Goal: Task Accomplishment & Management: Use online tool/utility

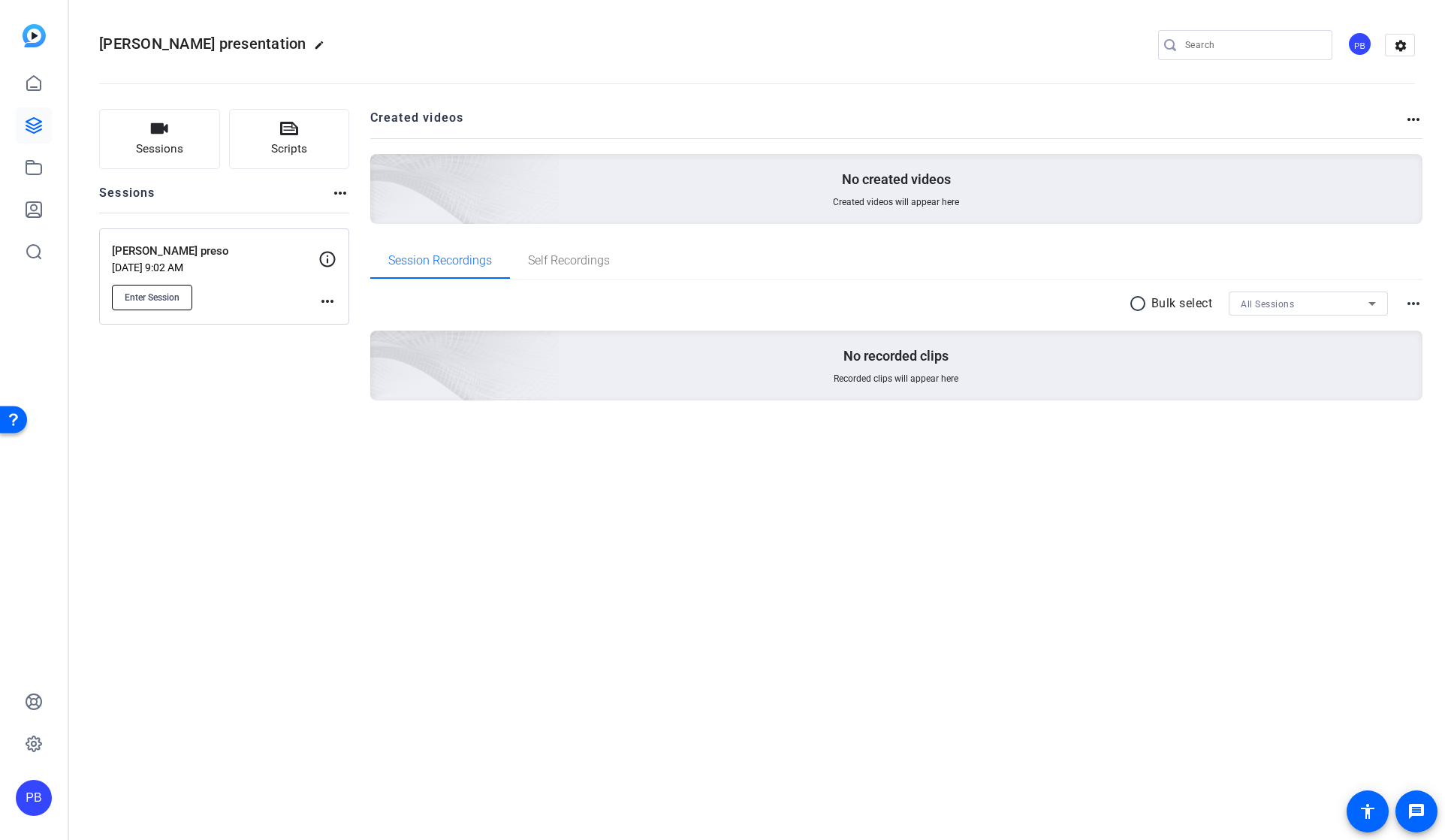
click at [153, 297] on span "Enter Session" at bounding box center [152, 297] width 54 height 12
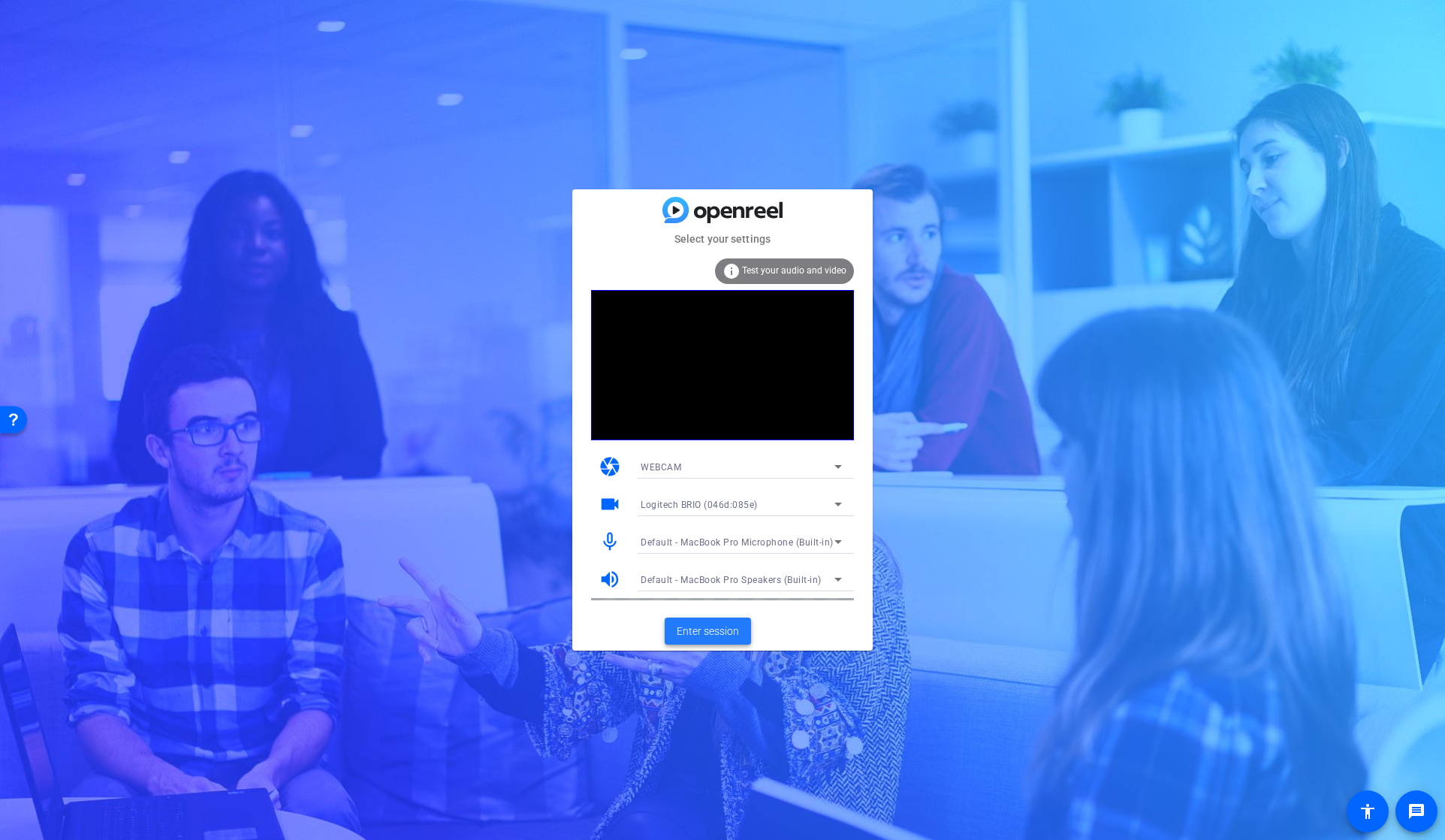
click at [707, 633] on span "Enter session" at bounding box center [707, 630] width 62 height 16
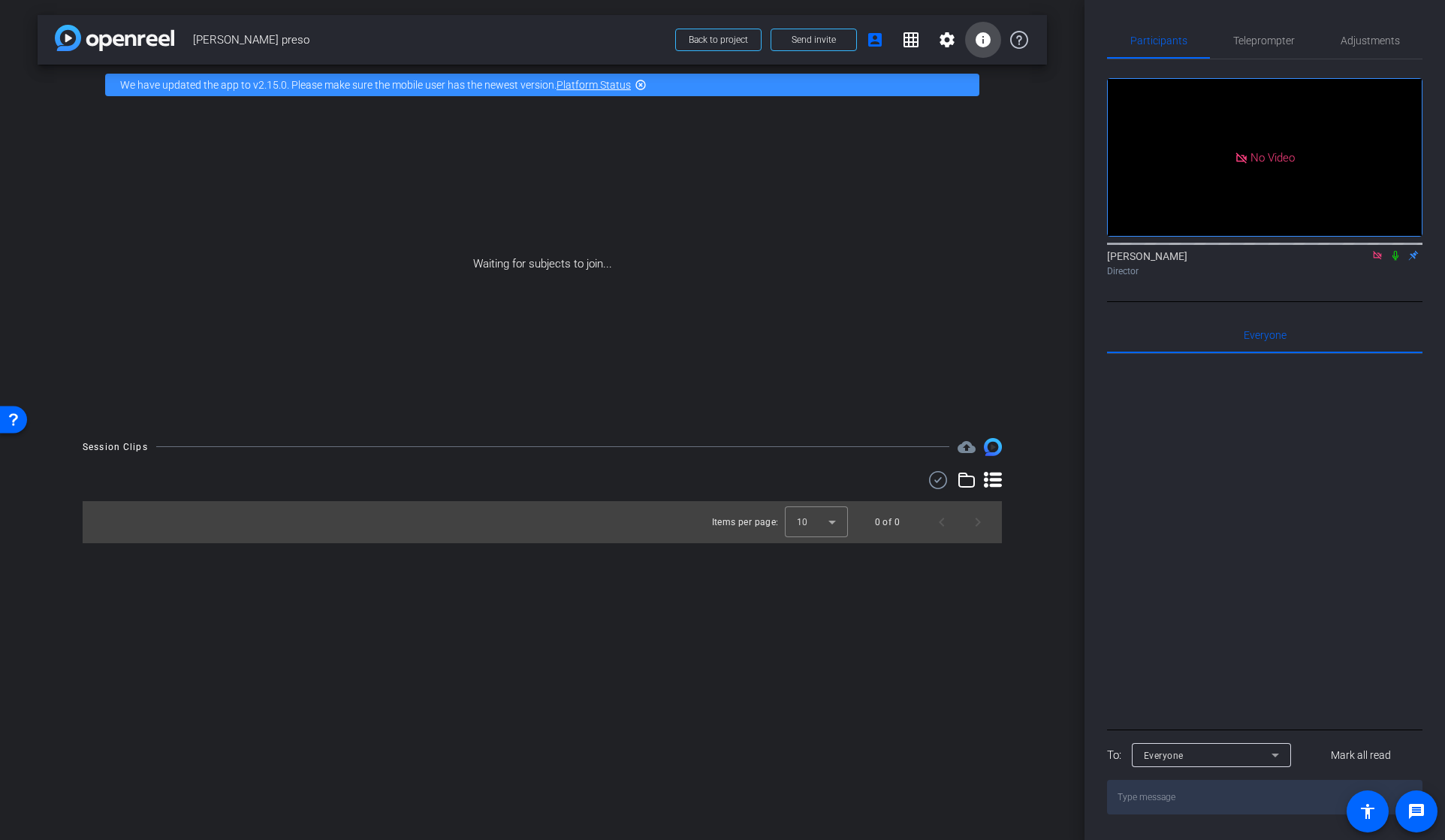
click at [981, 37] on mat-icon "info" at bounding box center [983, 39] width 18 height 18
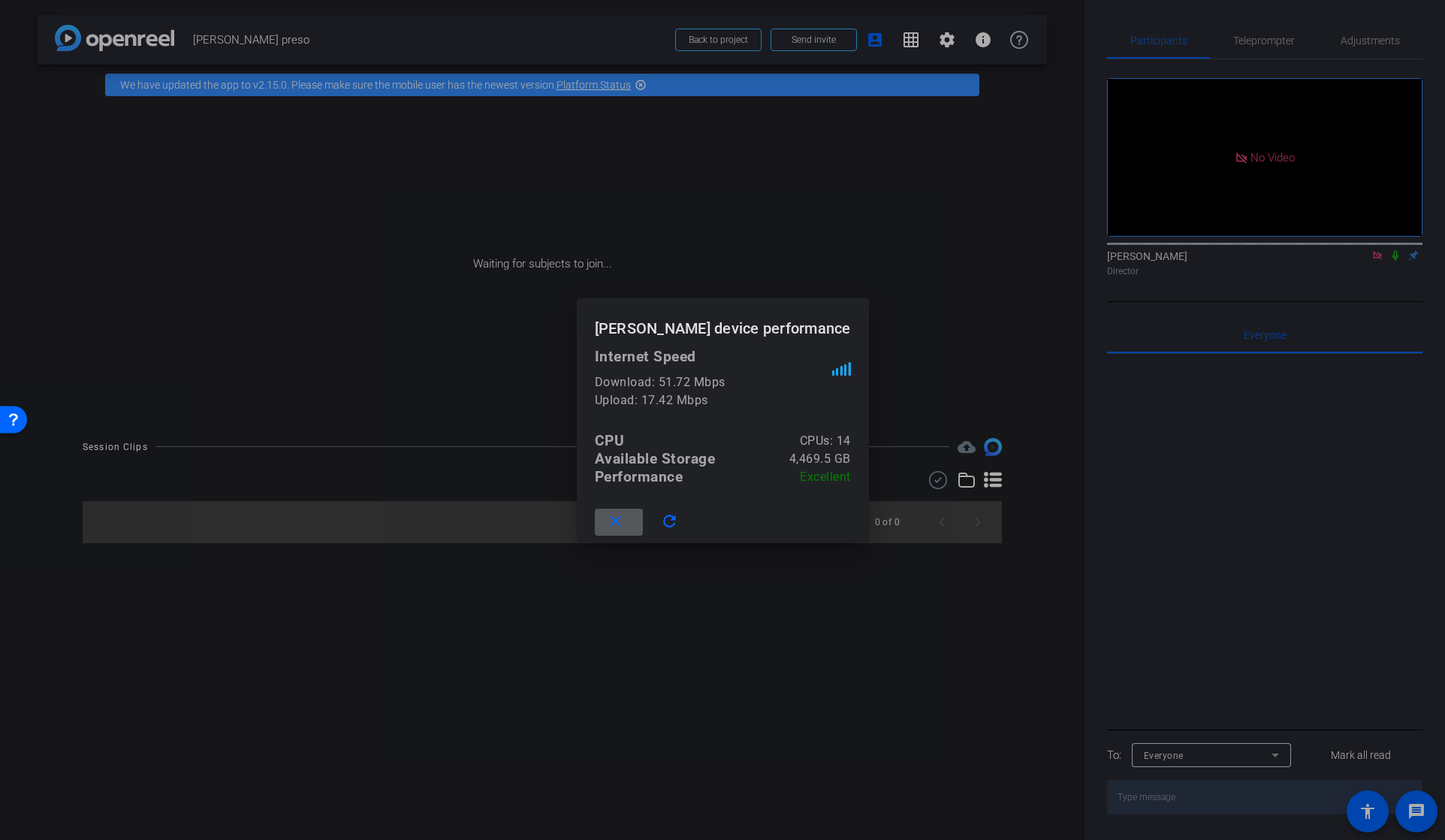
click at [1184, 432] on div at bounding box center [722, 420] width 1445 height 840
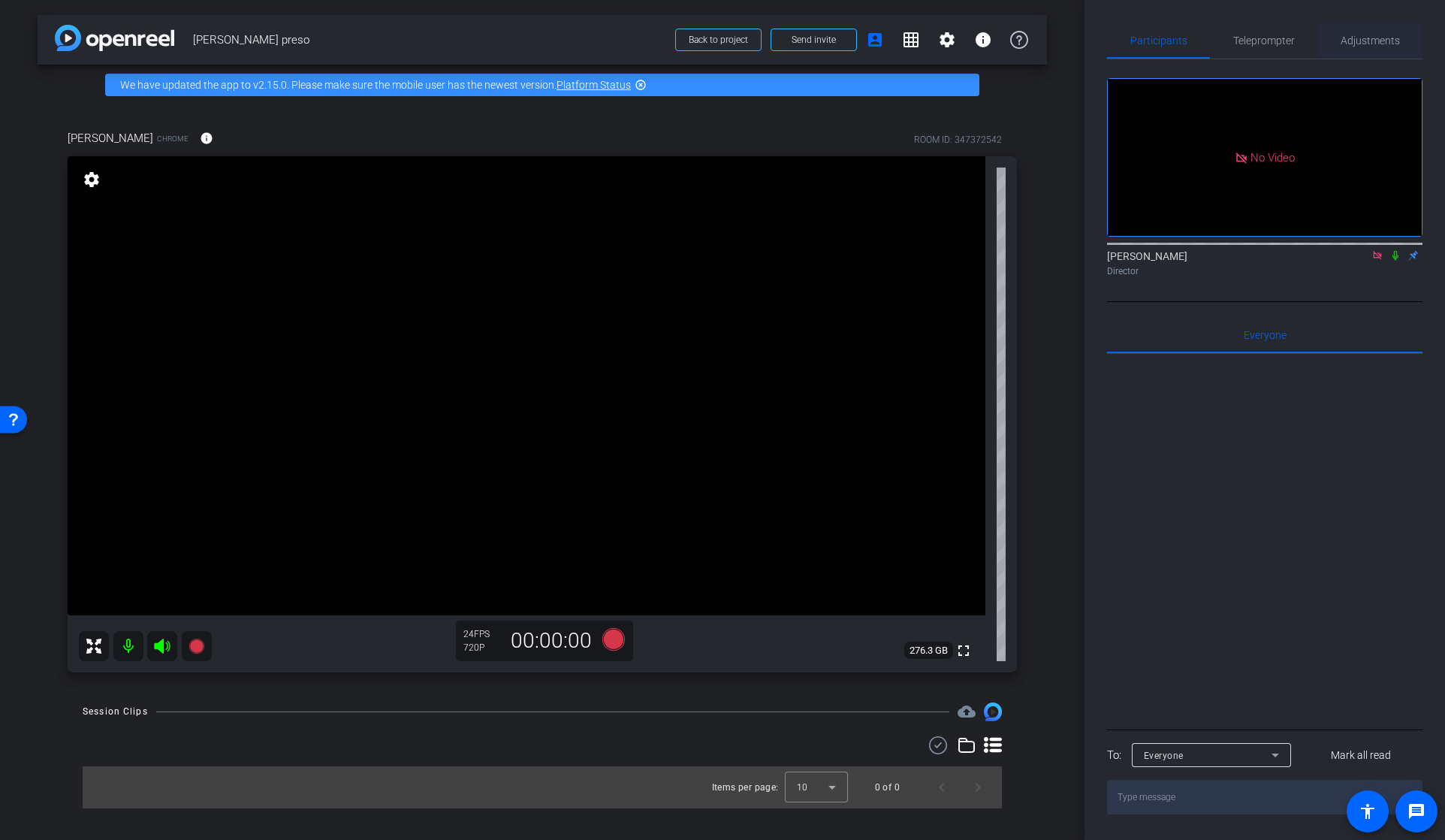
click at [1360, 39] on span "Adjustments" at bounding box center [1370, 40] width 59 height 10
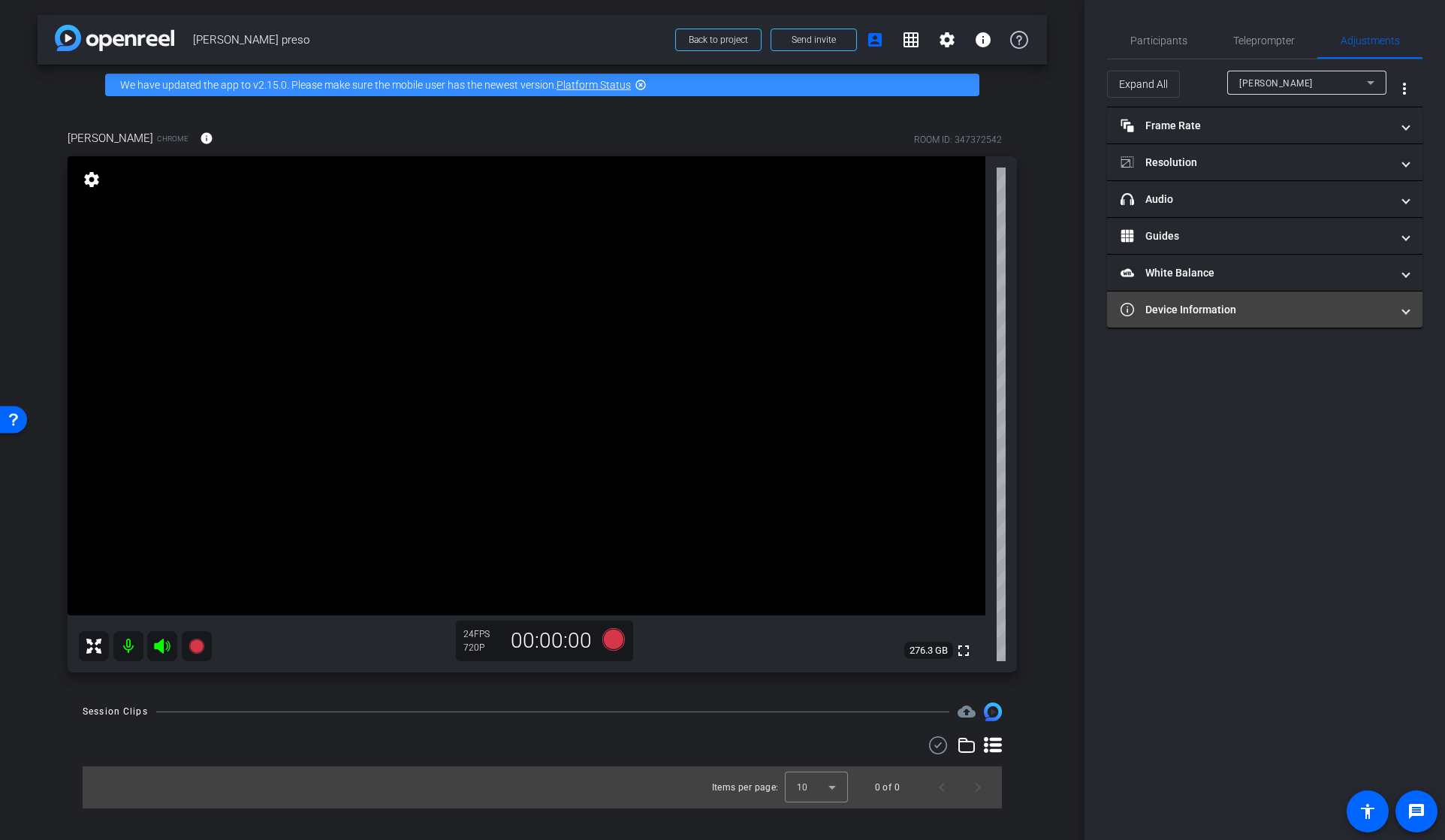
click at [1173, 312] on mat-panel-title "Device Information" at bounding box center [1255, 309] width 271 height 16
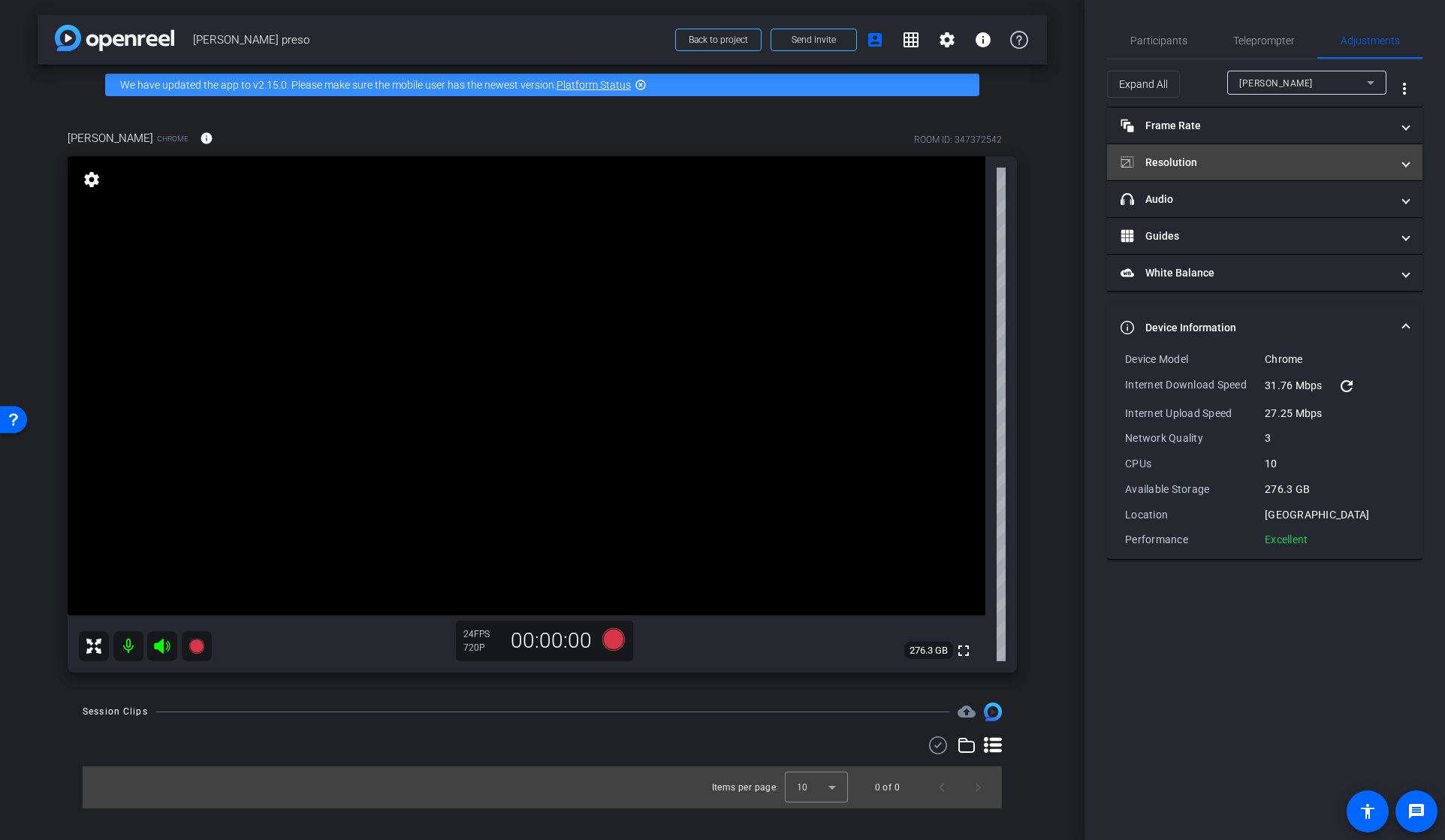
click at [1274, 158] on mat-panel-title "Resolution" at bounding box center [1255, 163] width 271 height 16
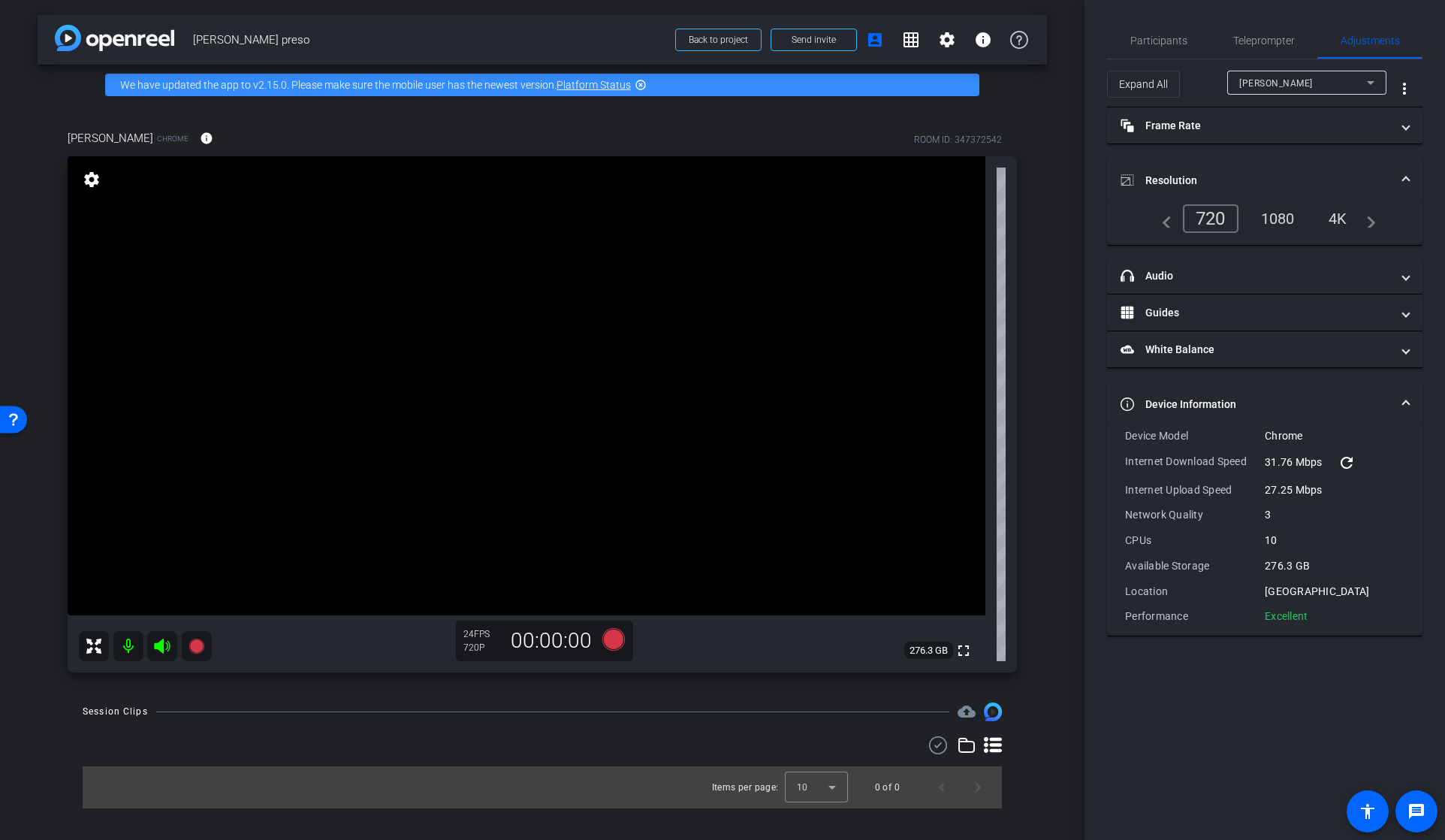
click at [1344, 219] on div "4K" at bounding box center [1338, 218] width 41 height 25
click at [1257, 125] on mat-panel-title "Frame Rate Frame Rate" at bounding box center [1255, 125] width 271 height 16
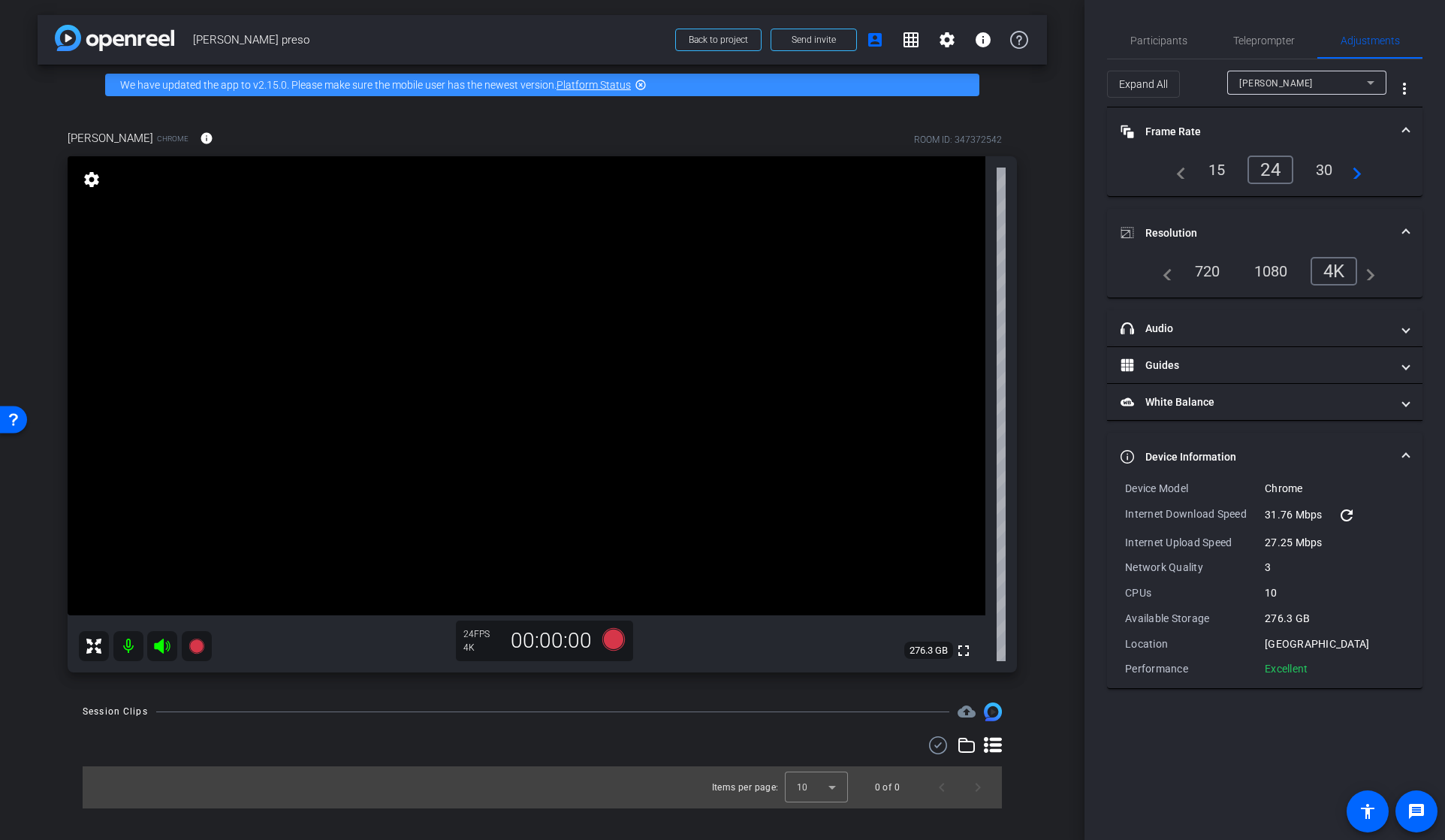
click at [1327, 174] on div "30" at bounding box center [1324, 169] width 39 height 25
click at [1208, 334] on mat-panel-title "headphone icon Audio" at bounding box center [1255, 328] width 271 height 16
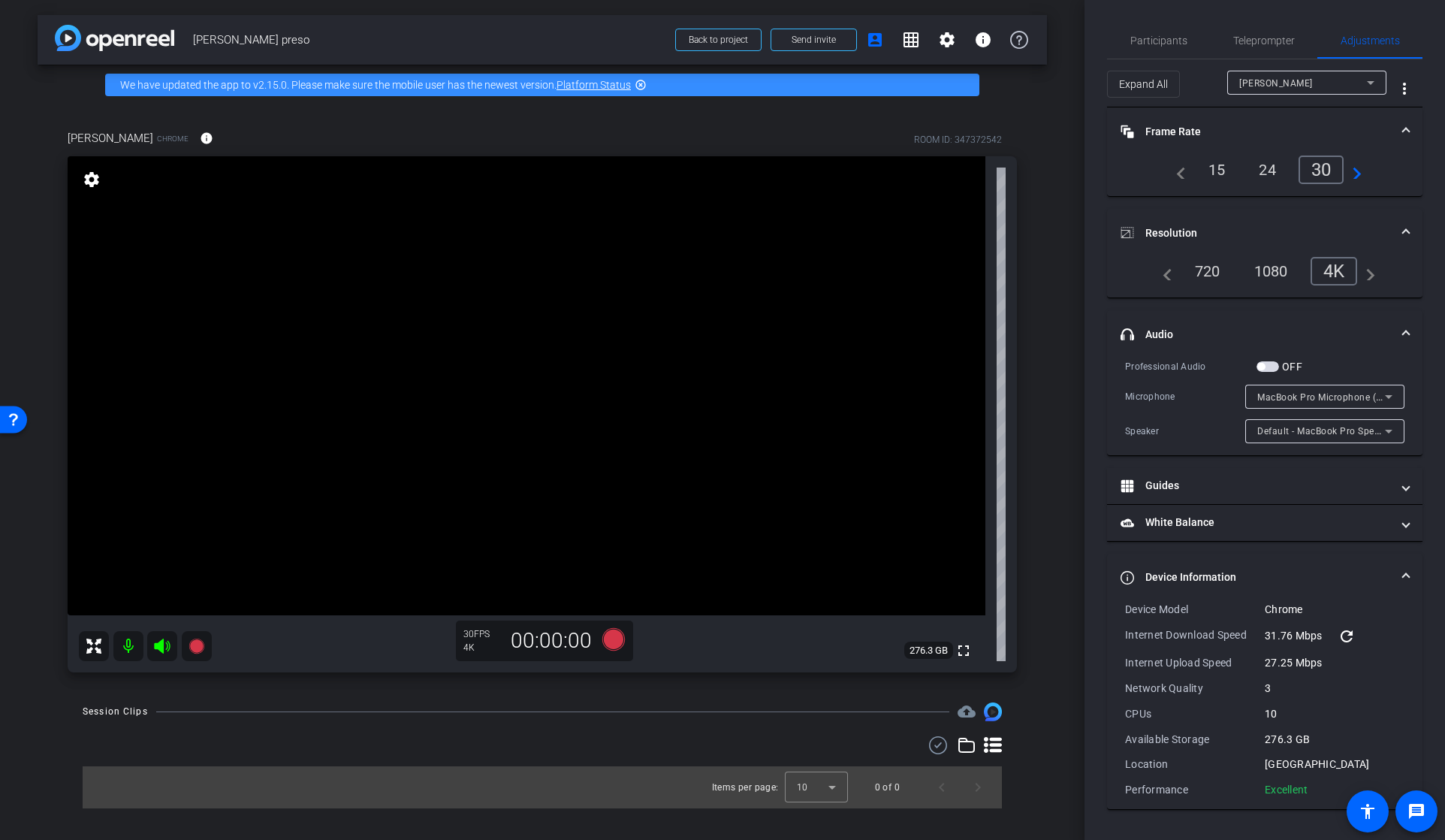
click at [1296, 401] on span "MacBook Pro Microphone (Built-in)" at bounding box center [1333, 397] width 153 height 12
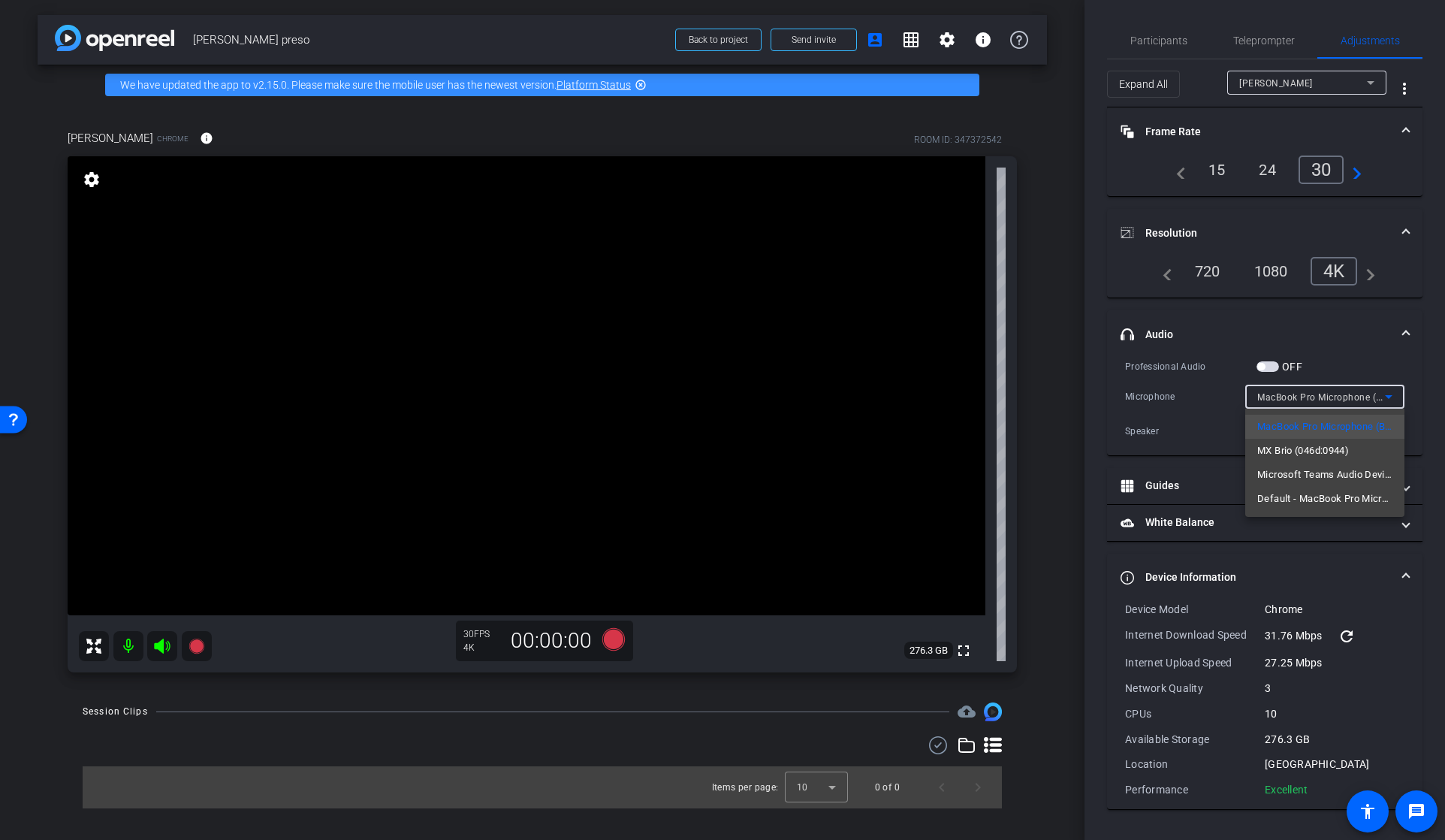
click at [1318, 447] on span "MX Brio (046d:0944)" at bounding box center [1303, 450] width 92 height 18
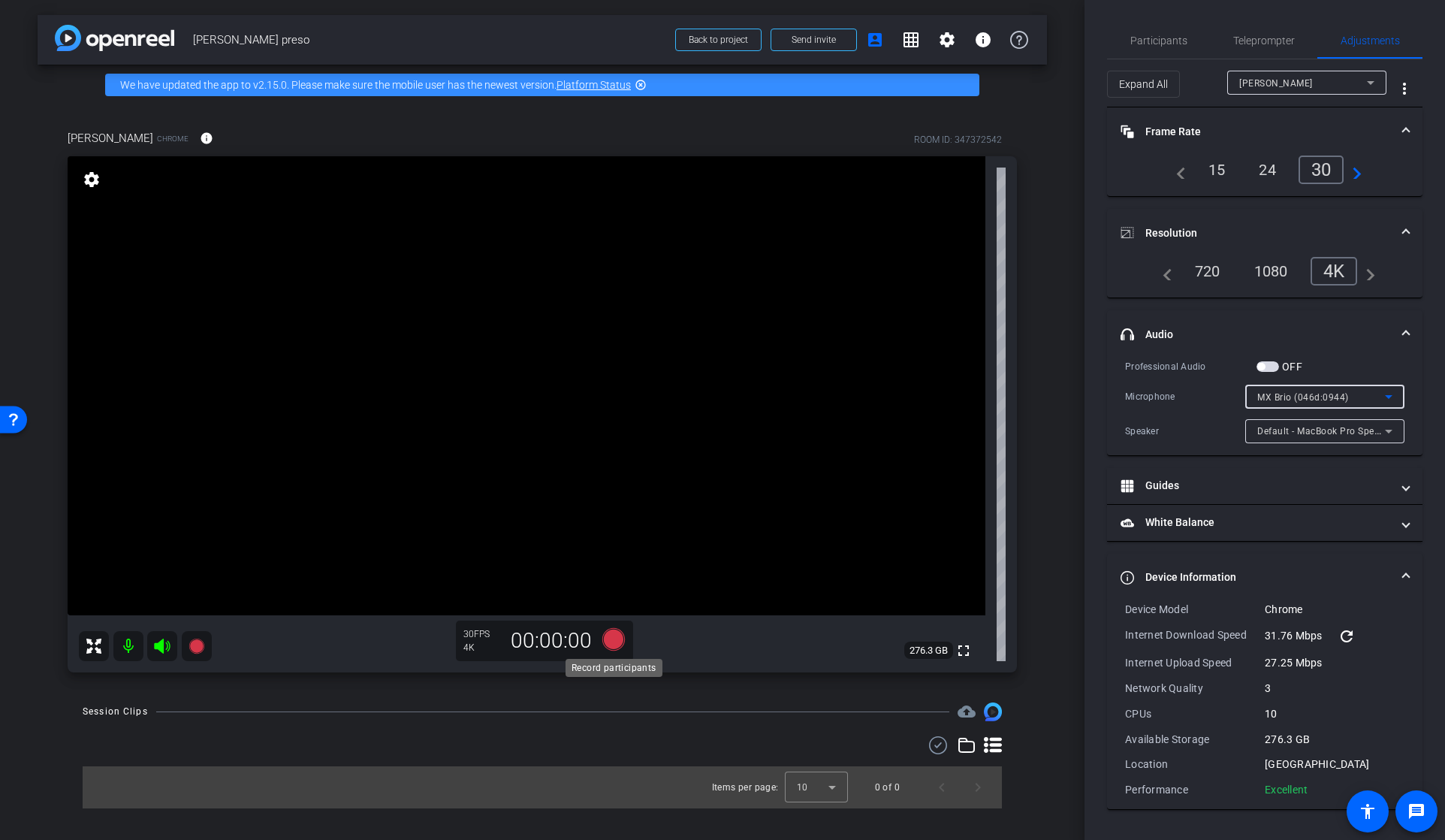
click at [622, 640] on icon at bounding box center [614, 639] width 23 height 23
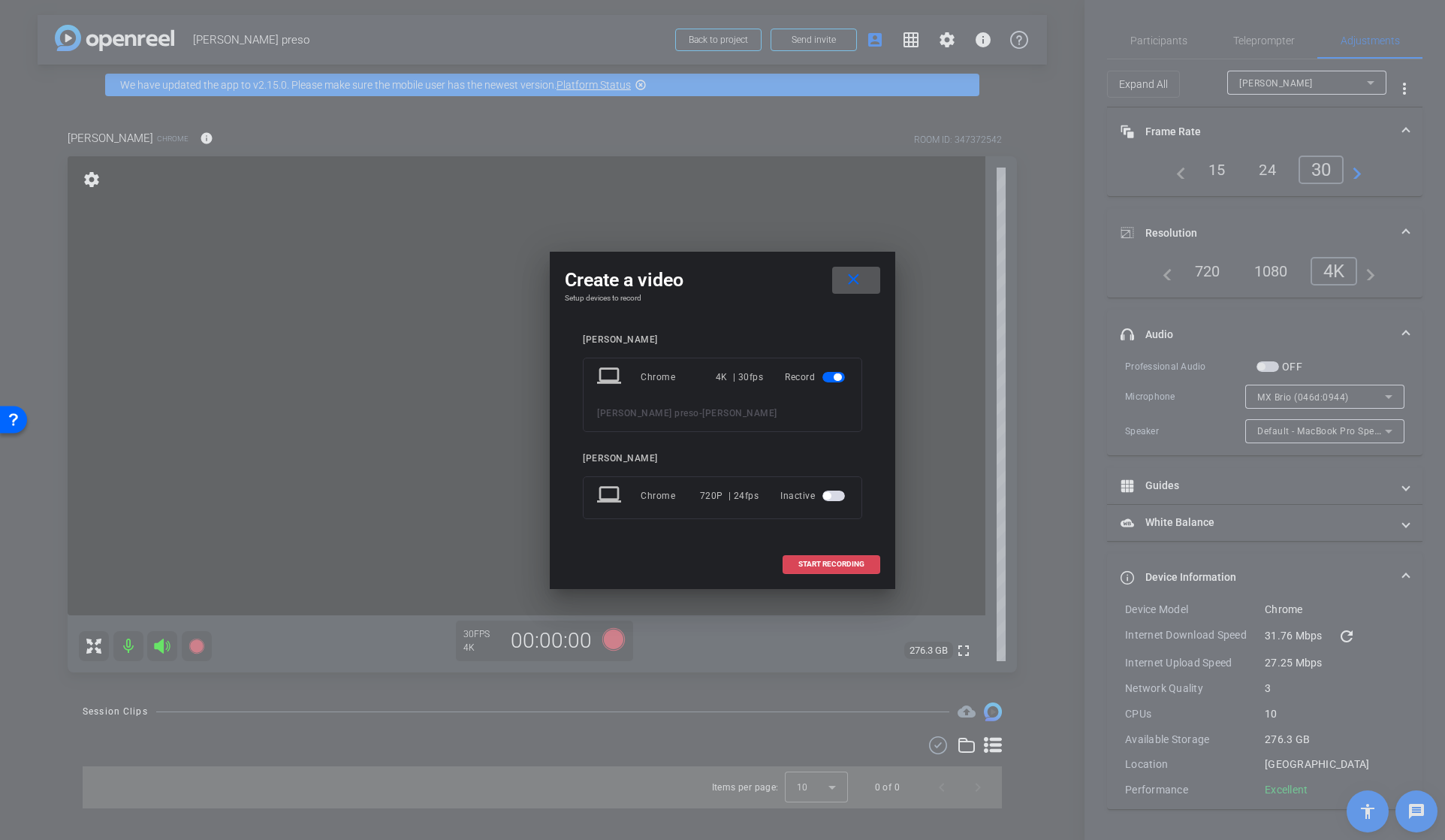
click at [853, 567] on span "START RECORDING" at bounding box center [831, 564] width 66 height 8
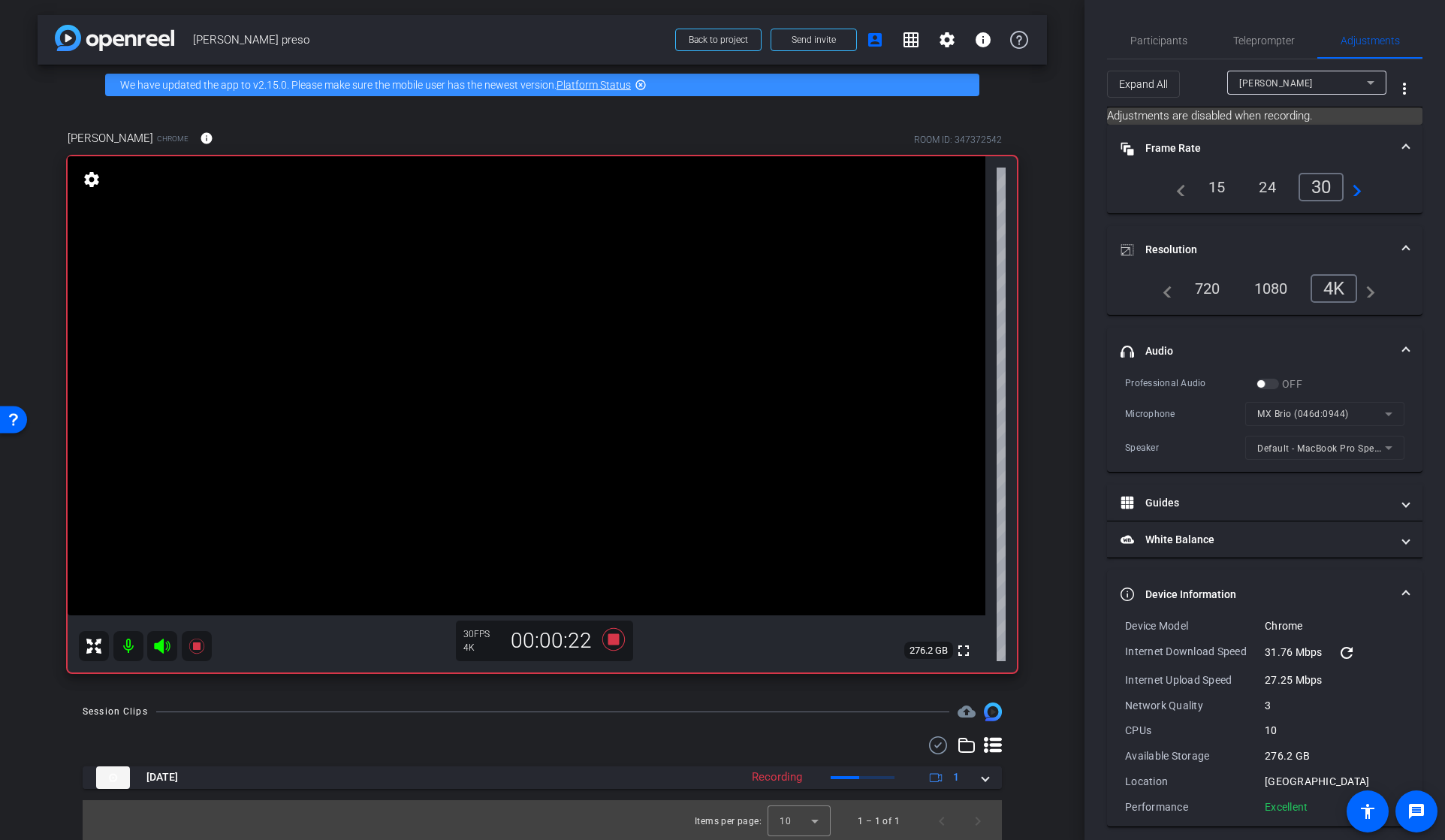
click at [1314, 415] on mat-form-field "MX Brio (046d:0944)" at bounding box center [1324, 414] width 159 height 24
click at [1386, 413] on mat-form-field "MX Brio (046d:0944)" at bounding box center [1324, 414] width 159 height 24
click at [1390, 414] on mat-form-field "MX Brio (046d:0944)" at bounding box center [1324, 414] width 159 height 24
click at [614, 639] on icon at bounding box center [614, 639] width 23 height 23
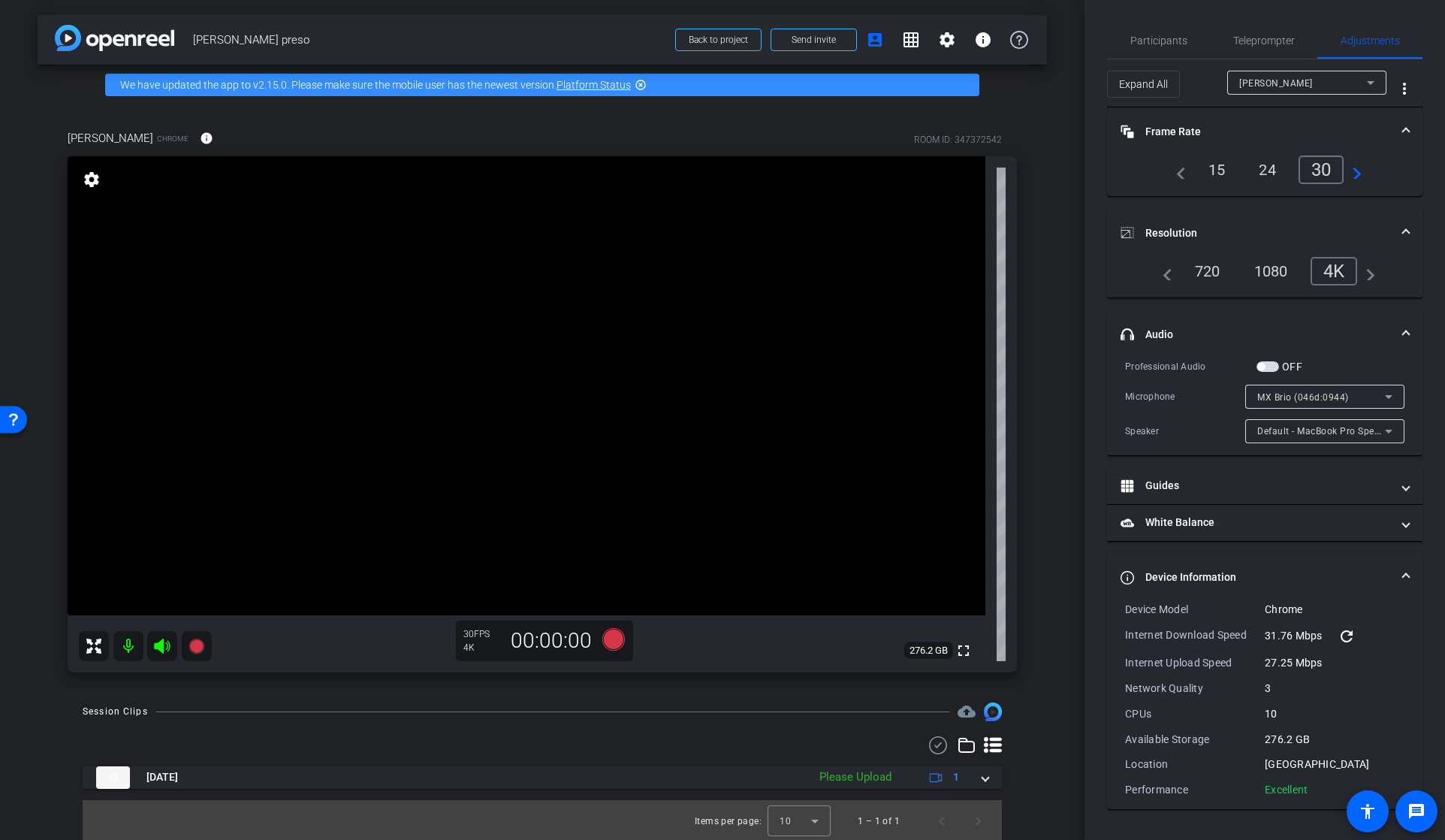
click at [1388, 398] on icon at bounding box center [1389, 397] width 8 height 4
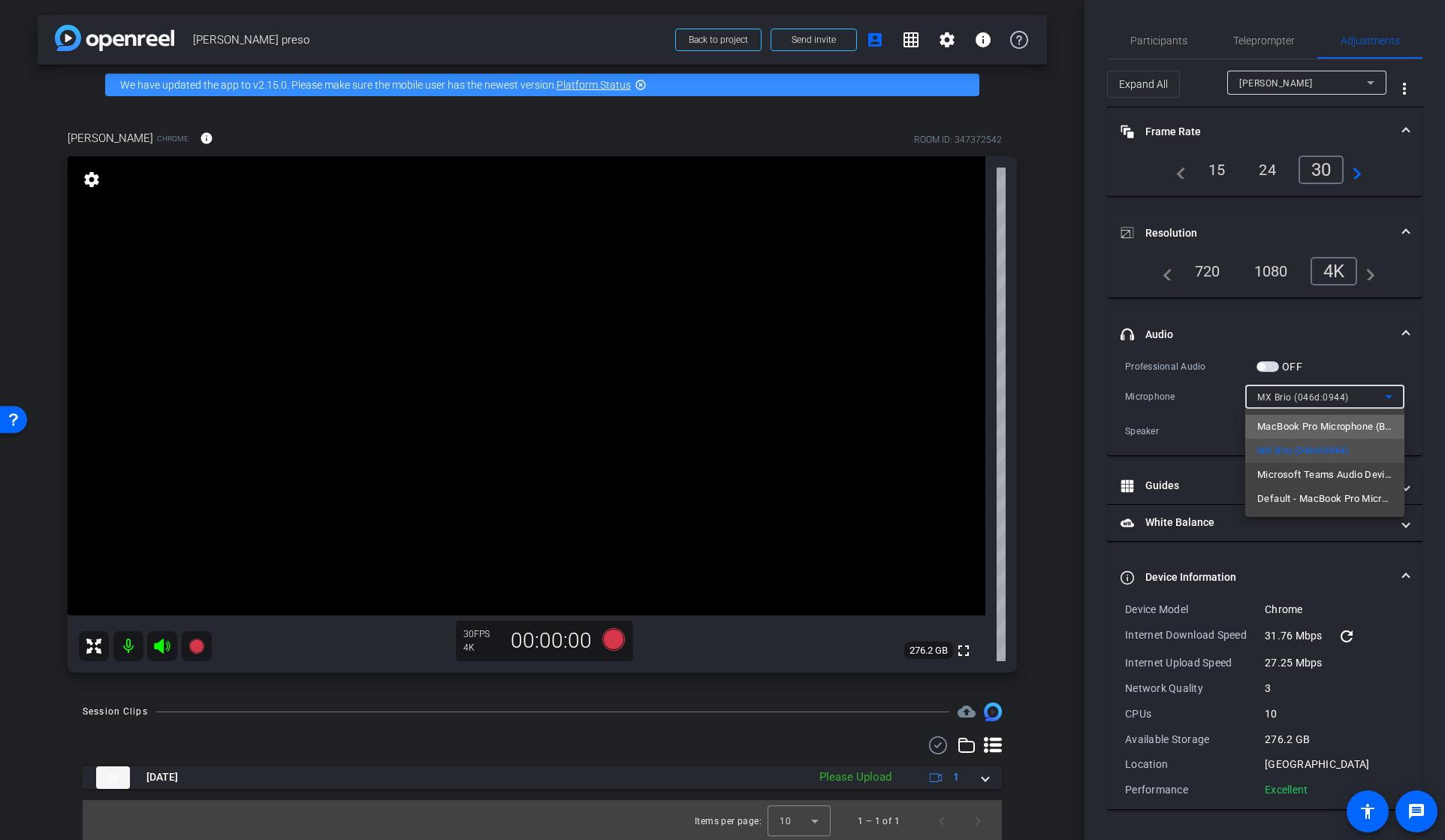
click at [1316, 422] on span "MacBook Pro Microphone (Built-in)" at bounding box center [1325, 426] width 135 height 18
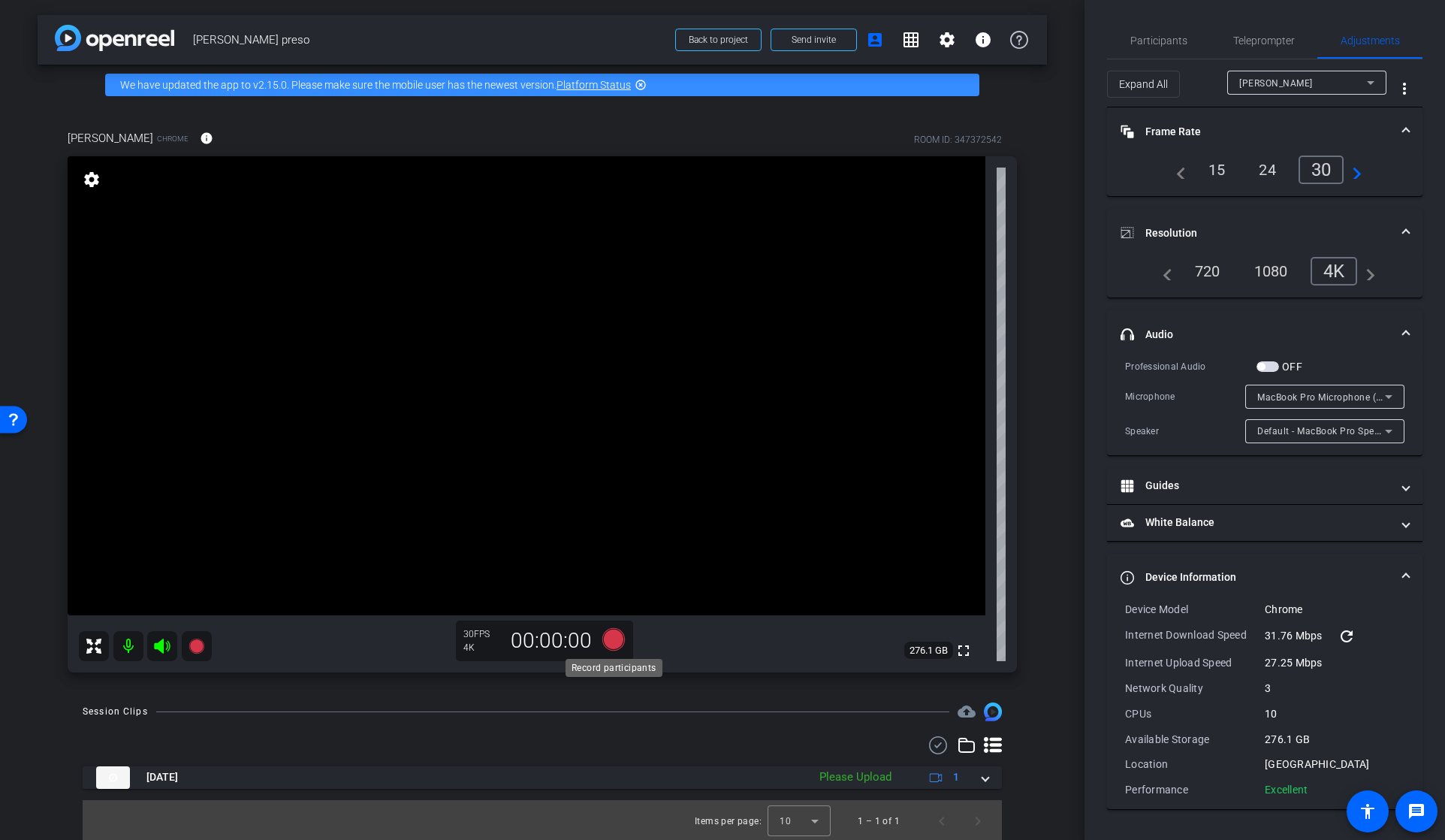
click at [612, 638] on icon at bounding box center [614, 639] width 23 height 23
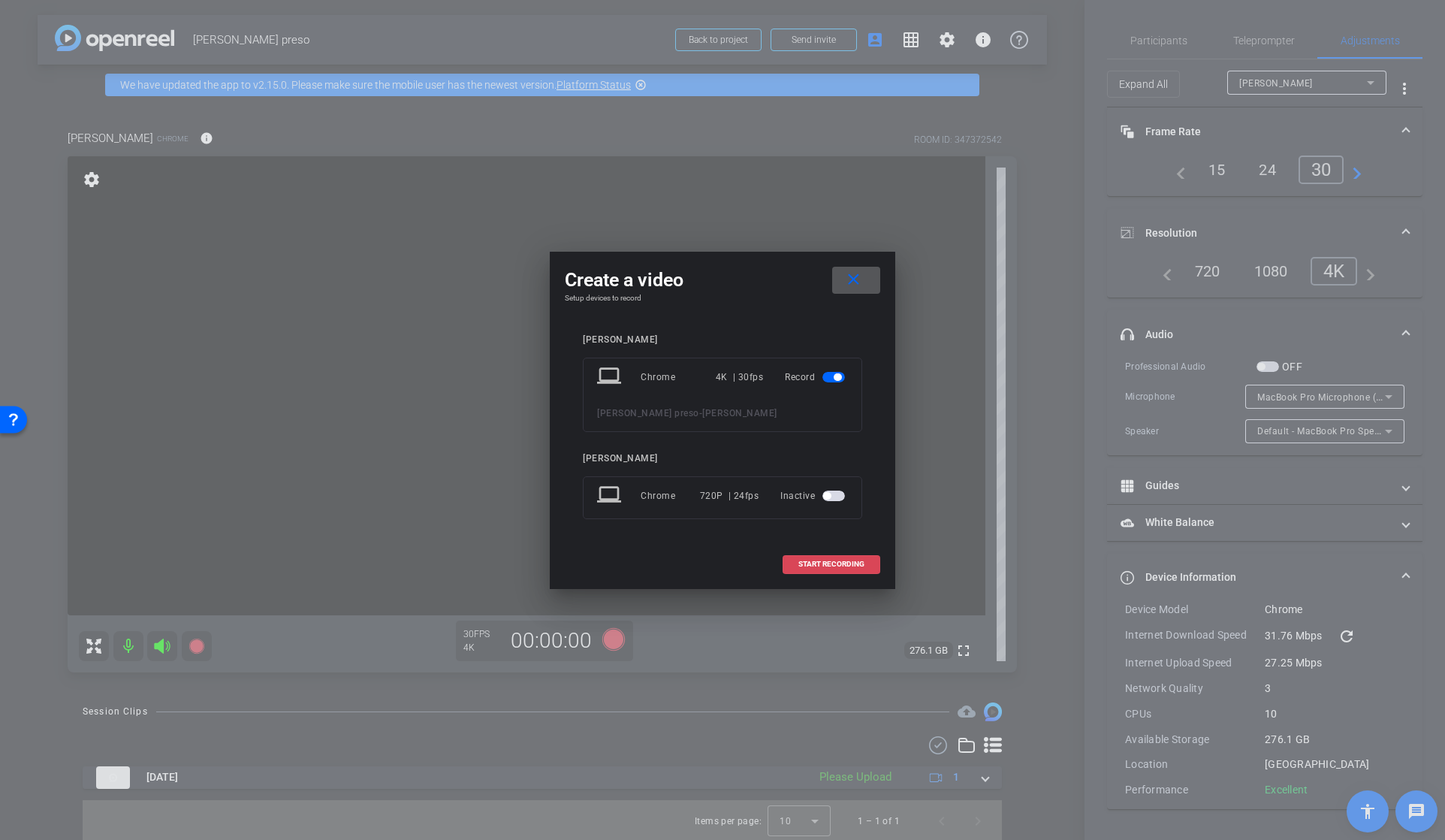
click at [822, 561] on span "START RECORDING" at bounding box center [831, 564] width 66 height 8
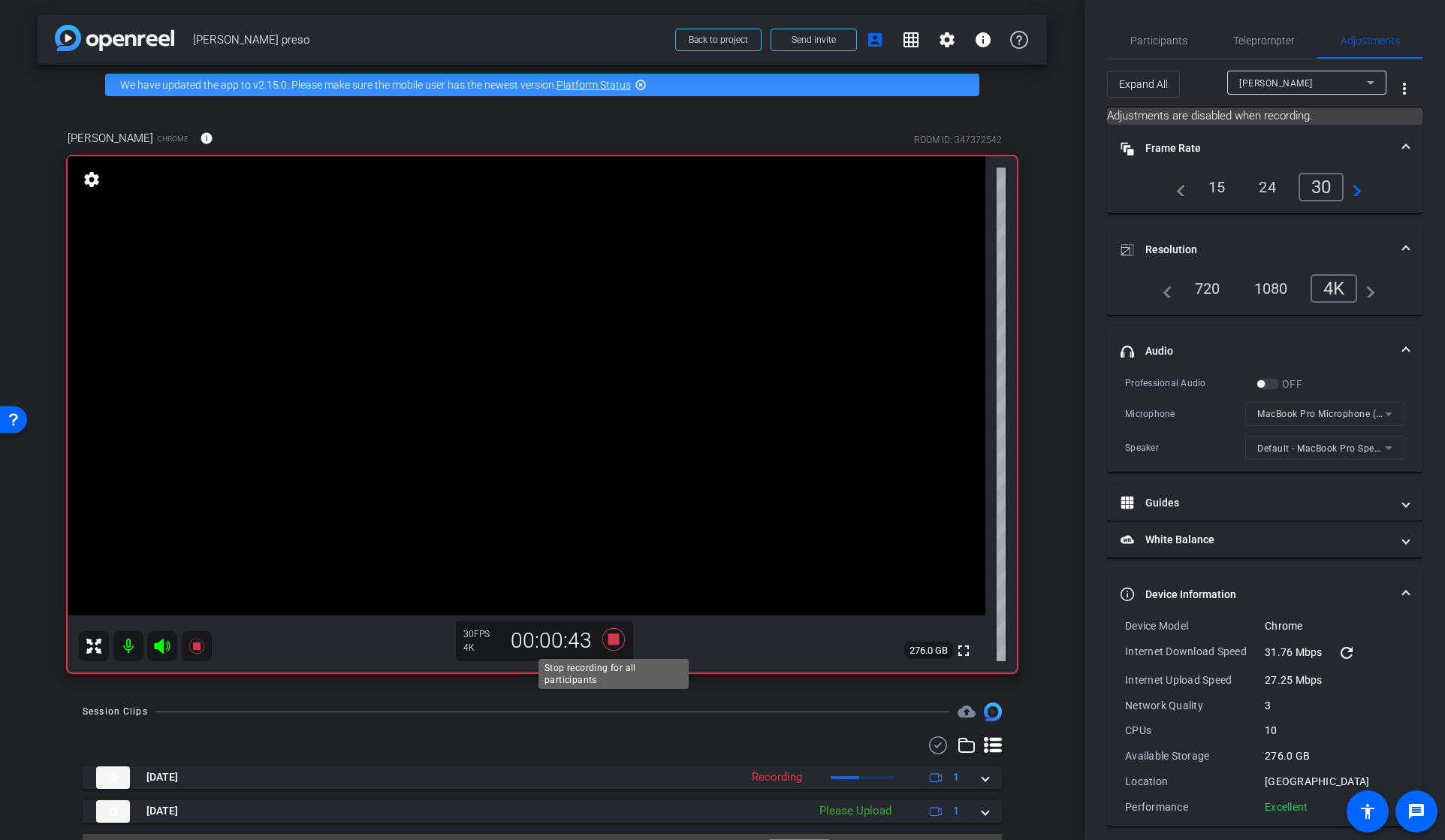
click at [614, 638] on icon at bounding box center [614, 639] width 23 height 23
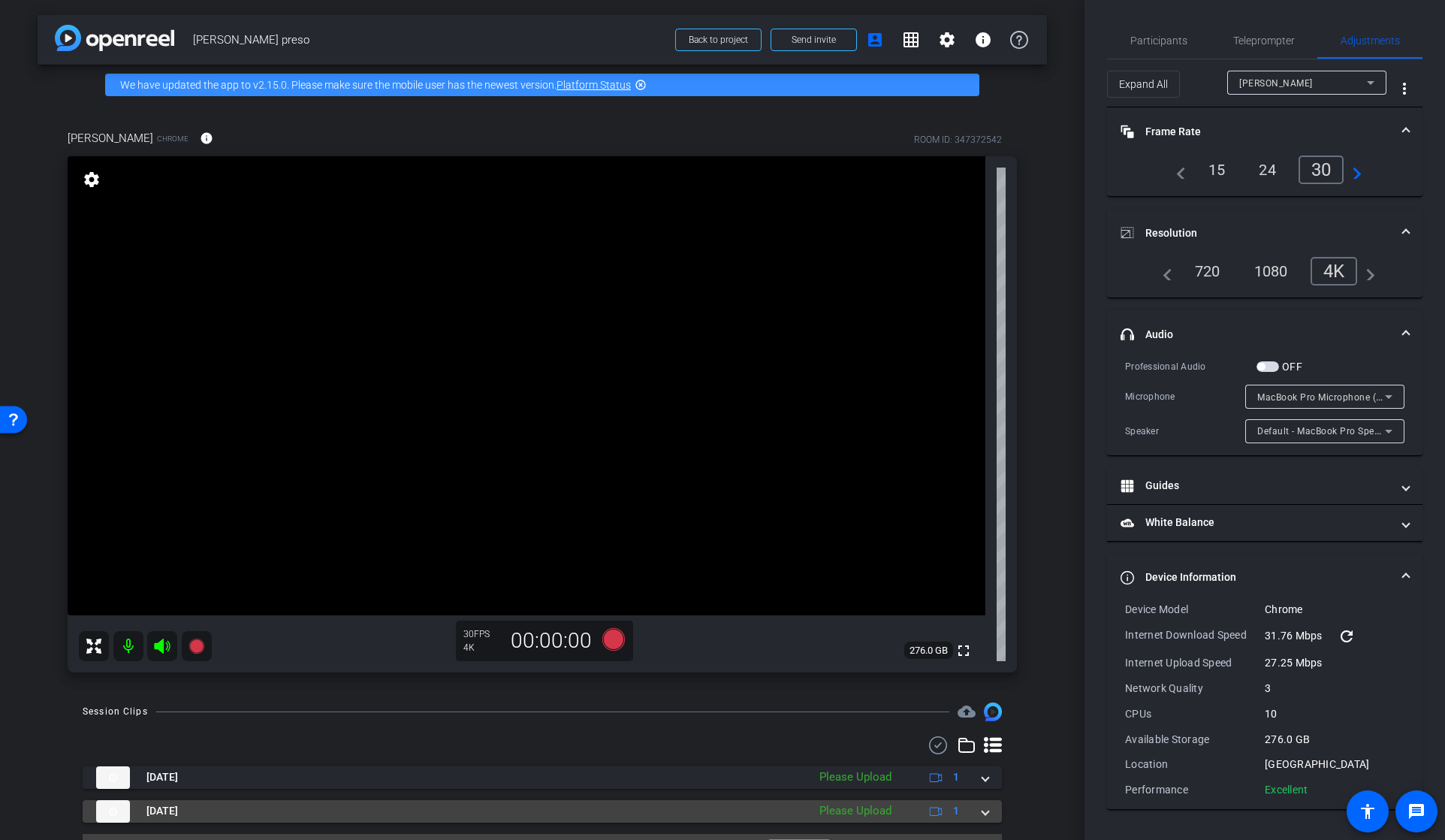
scroll to position [36, 0]
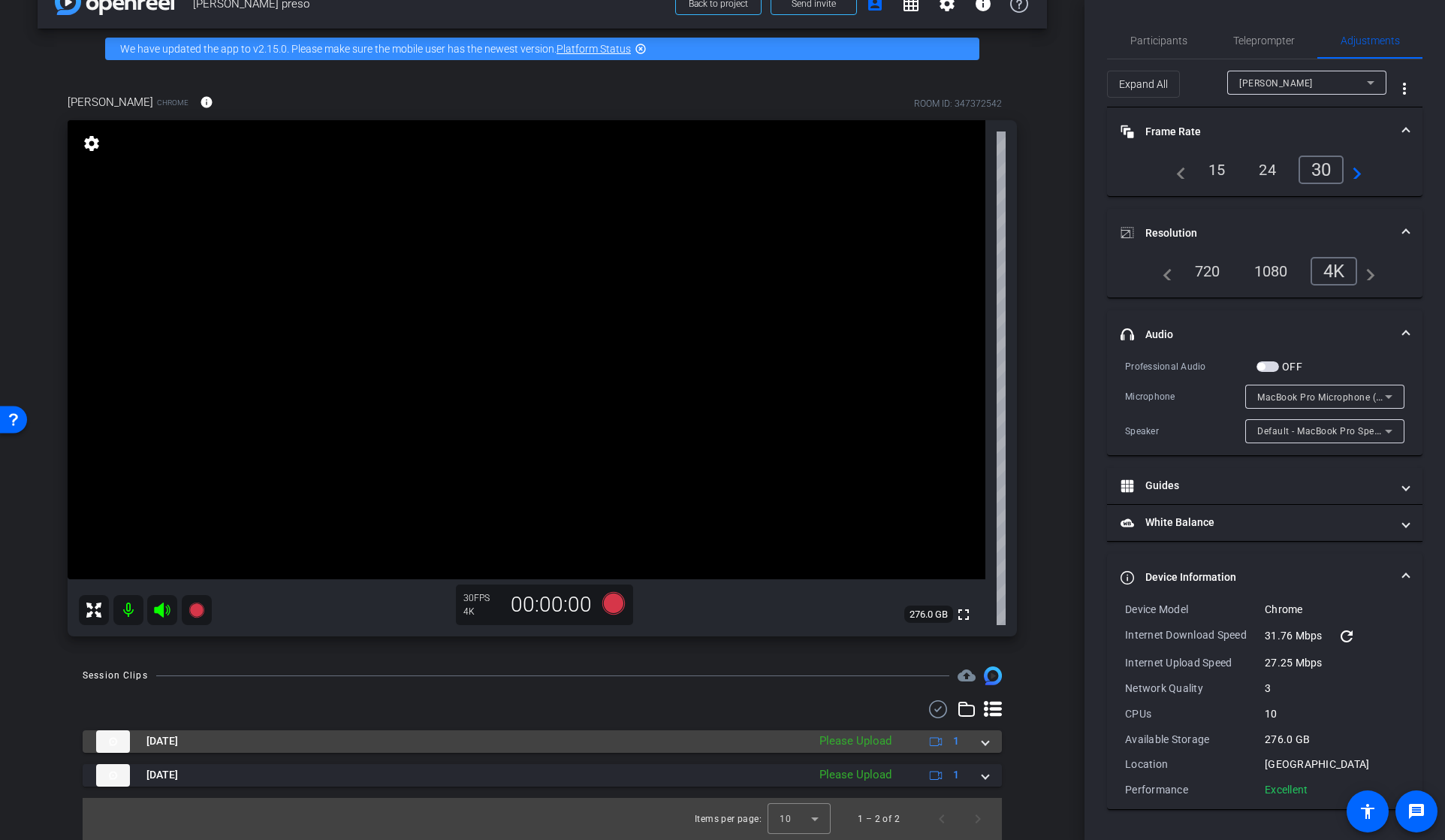
click at [985, 741] on span at bounding box center [985, 740] width 6 height 16
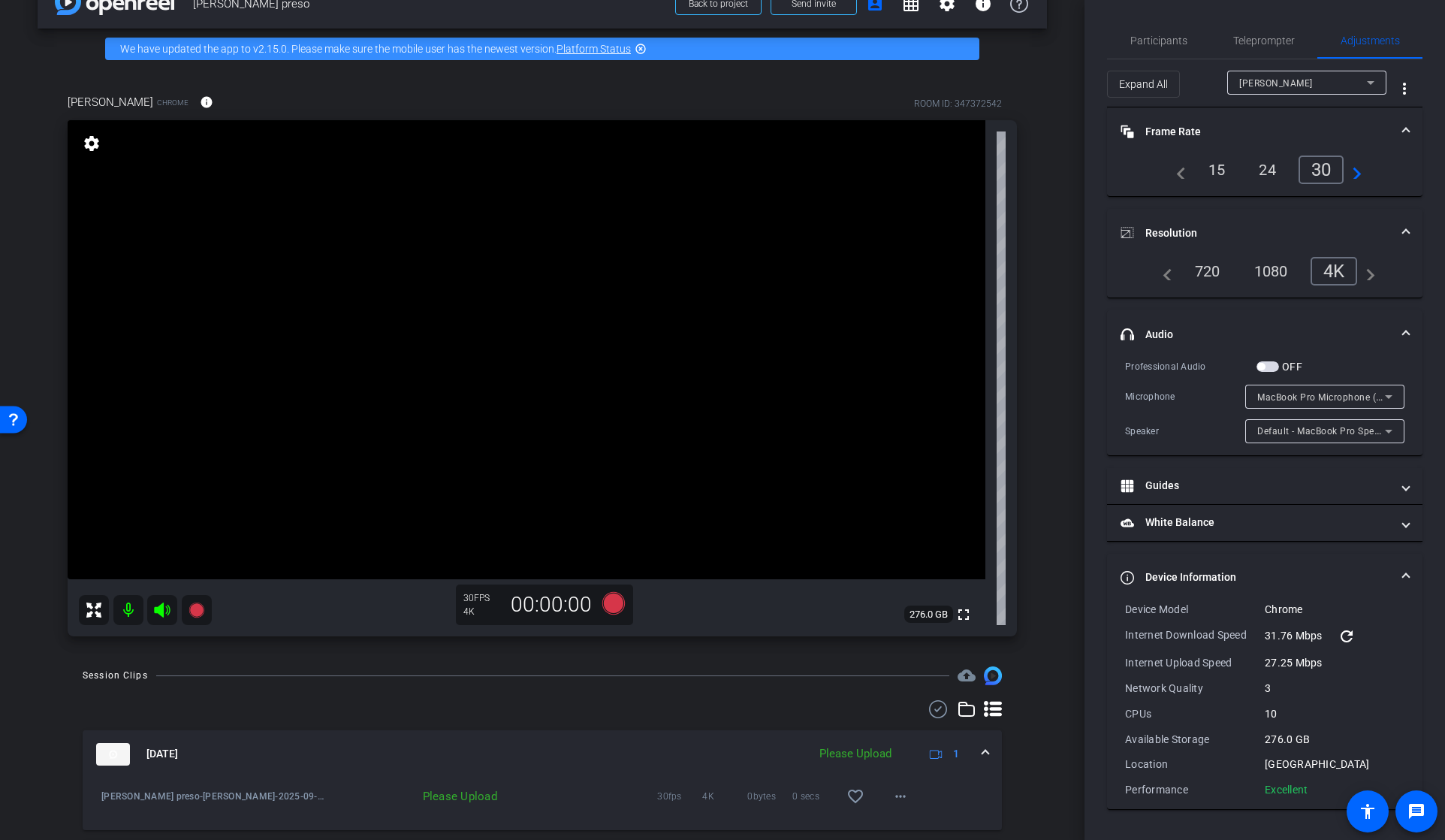
scroll to position [114, 0]
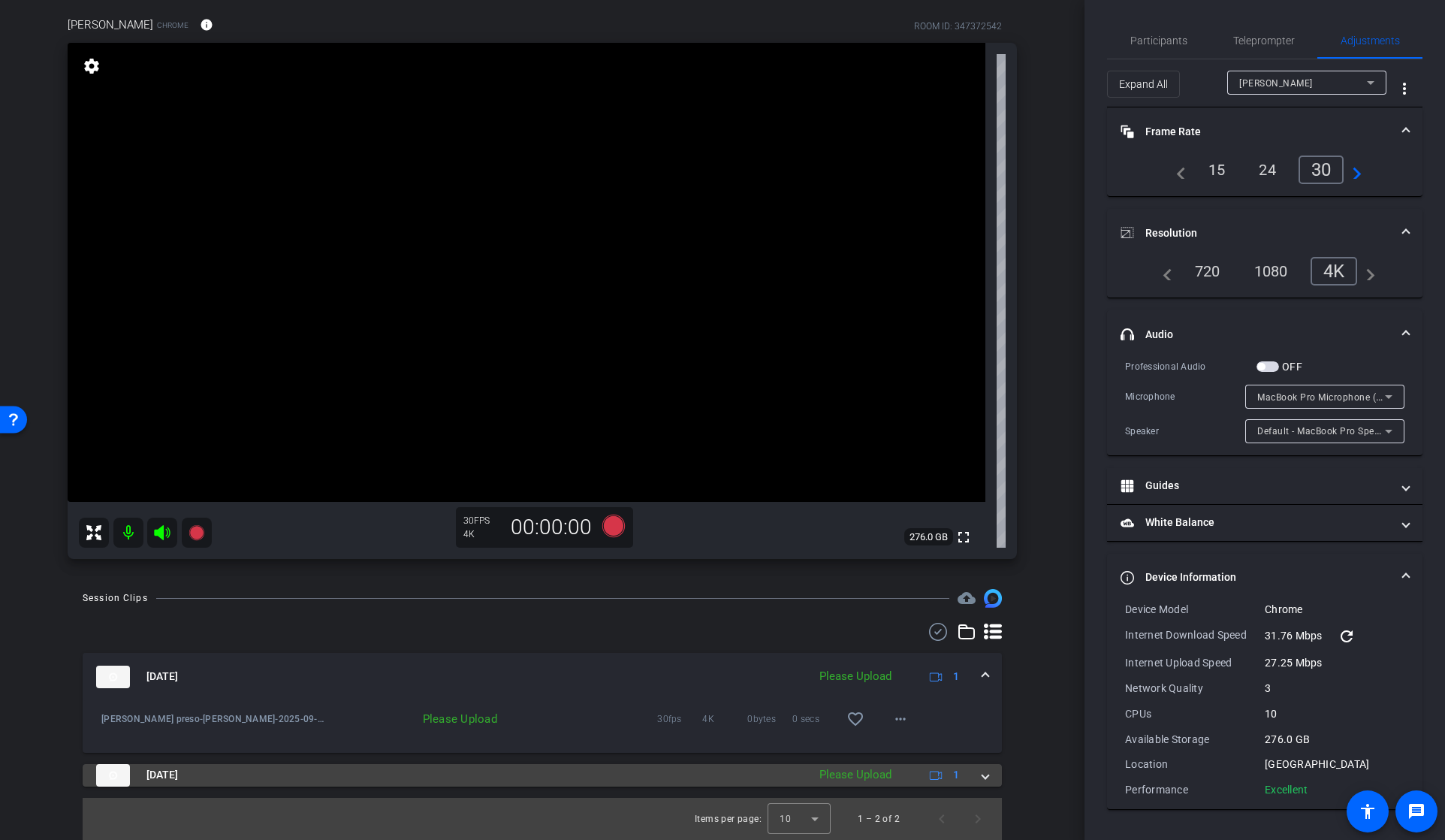
click at [985, 773] on span at bounding box center [985, 774] width 6 height 16
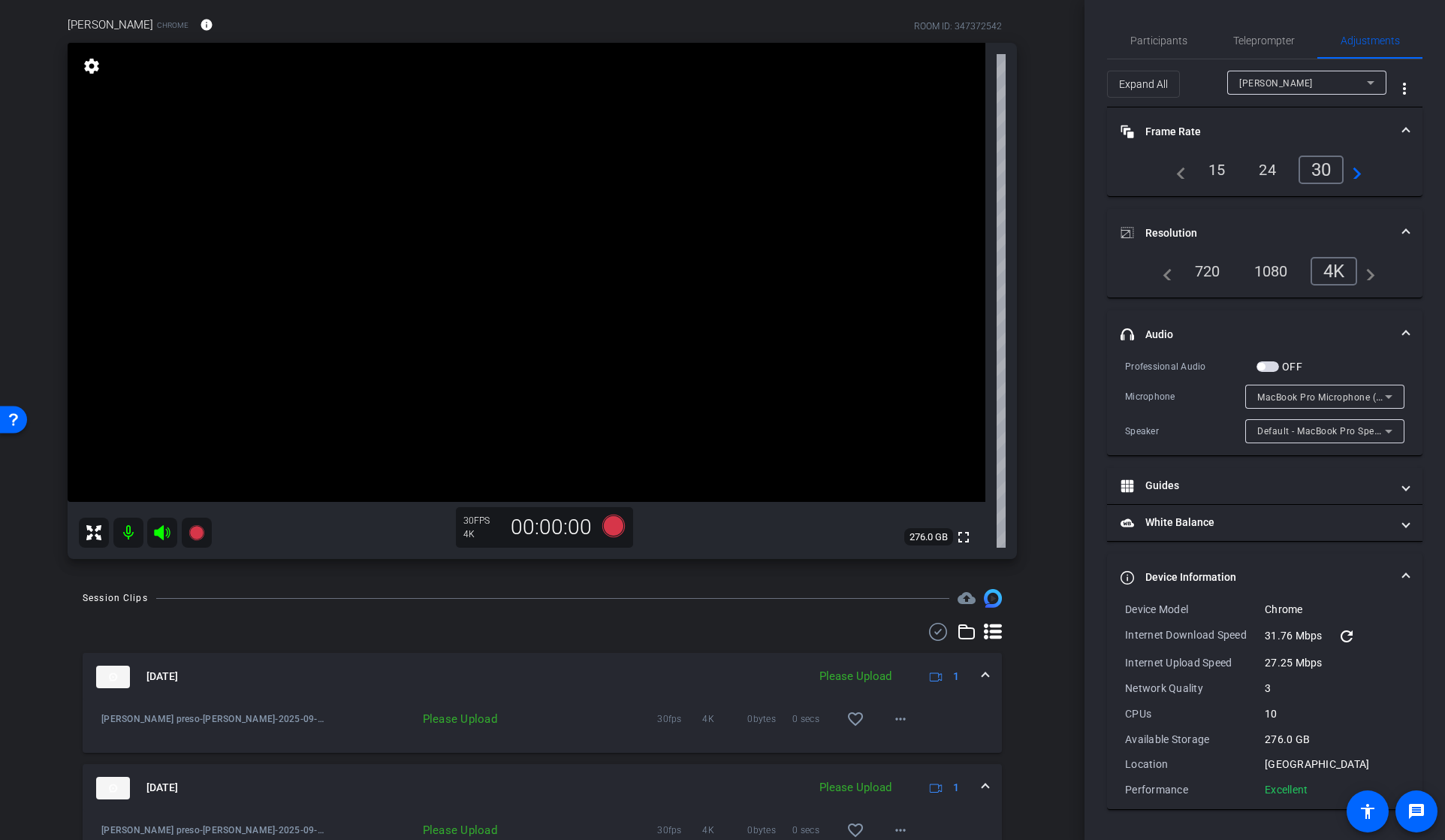
scroll to position [191, 0]
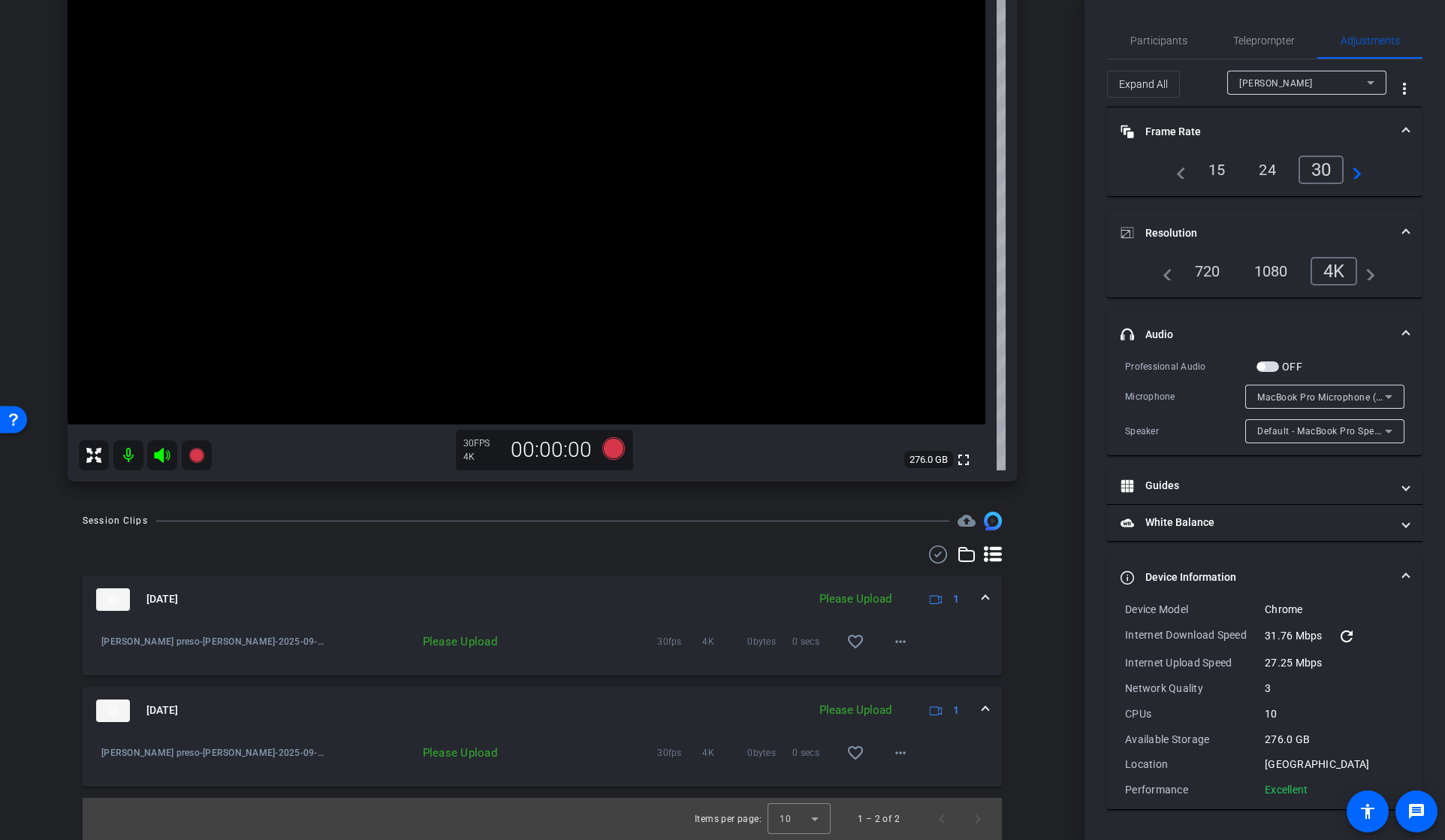
click at [446, 646] on div "Please Upload" at bounding box center [415, 642] width 178 height 15
click at [903, 636] on mat-icon "more_horiz" at bounding box center [900, 641] width 18 height 18
click at [973, 643] on div at bounding box center [722, 420] width 1445 height 840
click at [904, 753] on mat-icon "more_horiz" at bounding box center [900, 752] width 18 height 18
click at [657, 719] on div at bounding box center [722, 420] width 1445 height 840
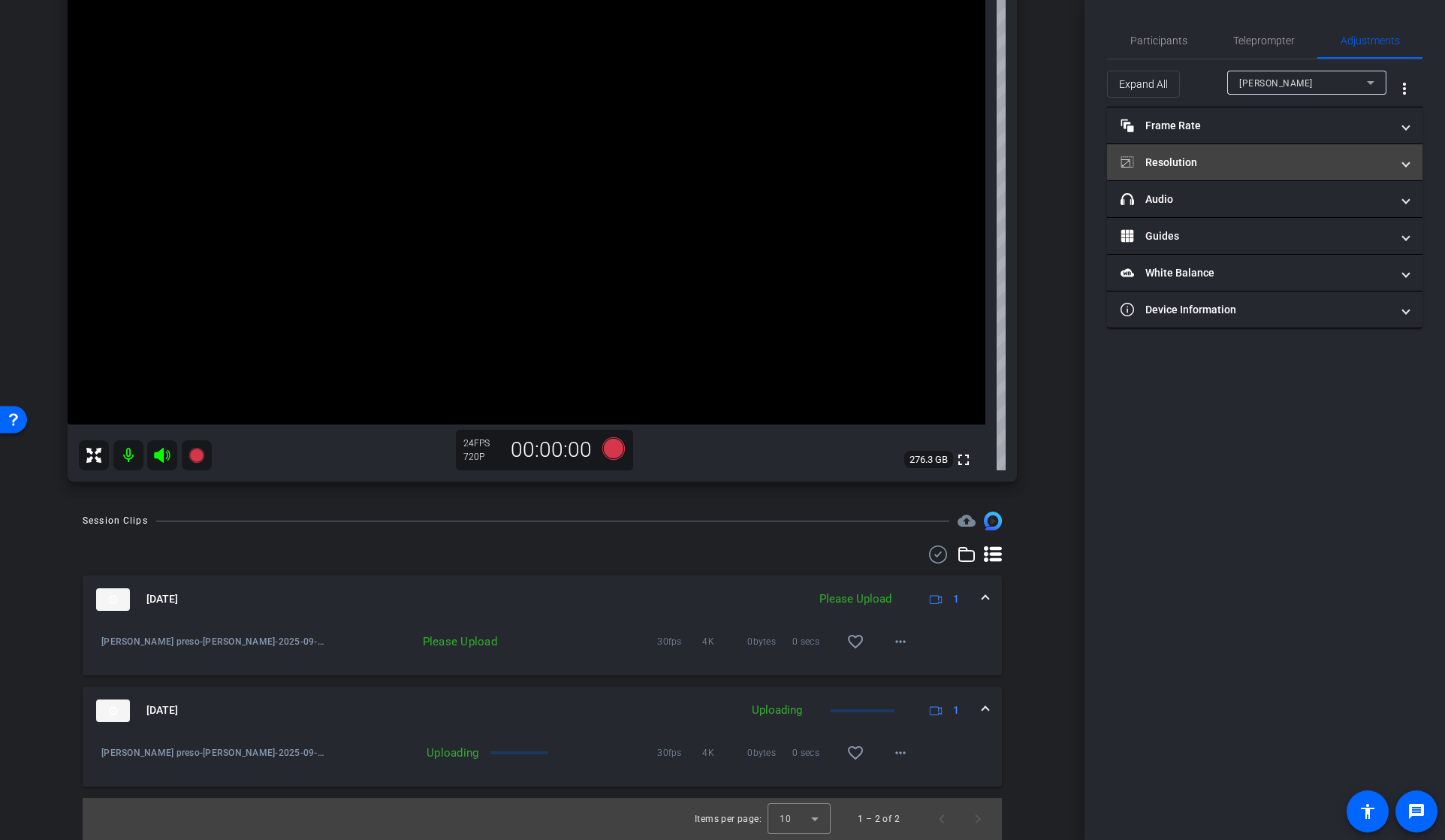
click at [1406, 163] on span at bounding box center [1406, 163] width 6 height 16
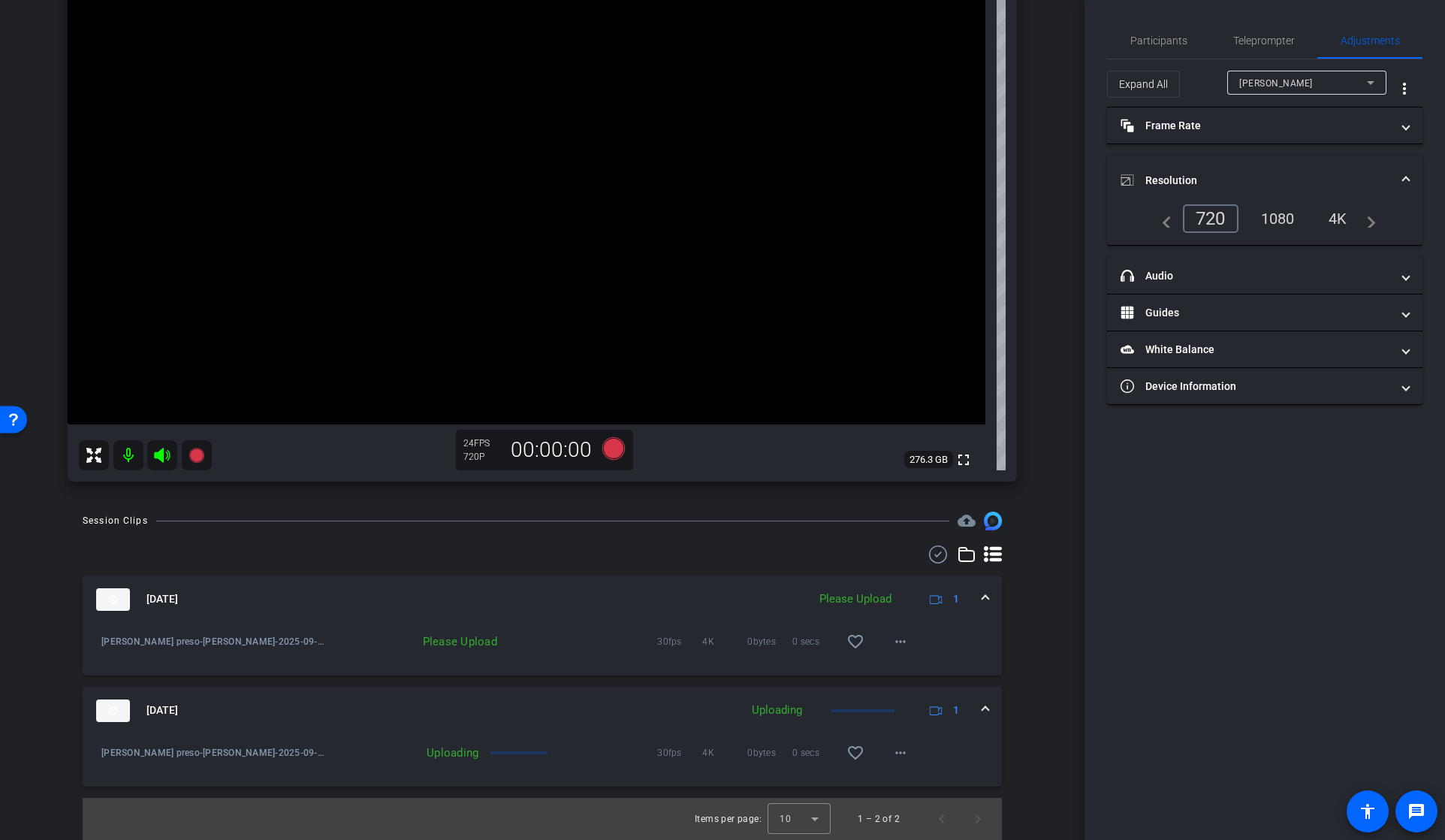
click at [1337, 217] on div "4K" at bounding box center [1338, 218] width 41 height 25
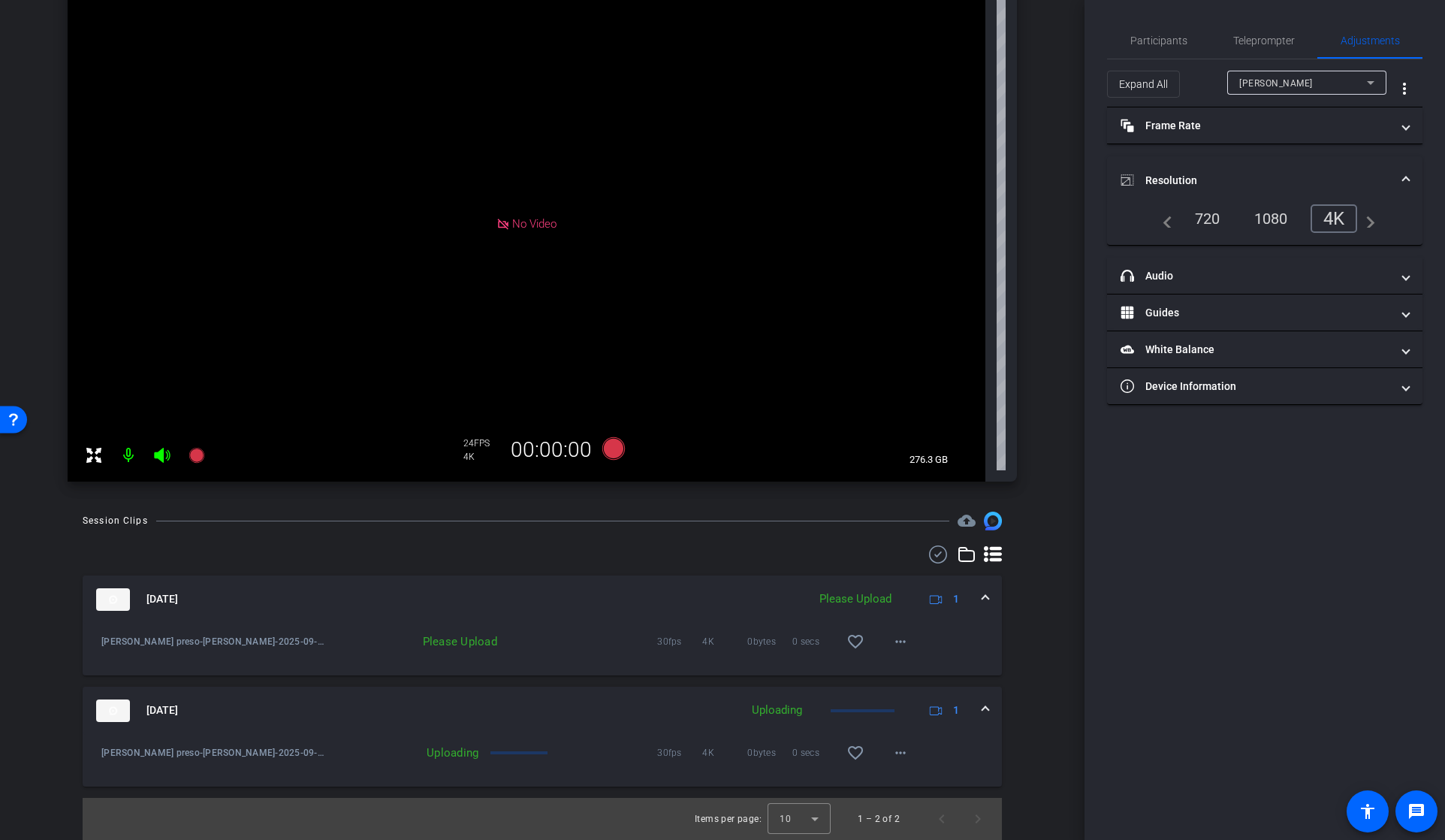
scroll to position [0, 0]
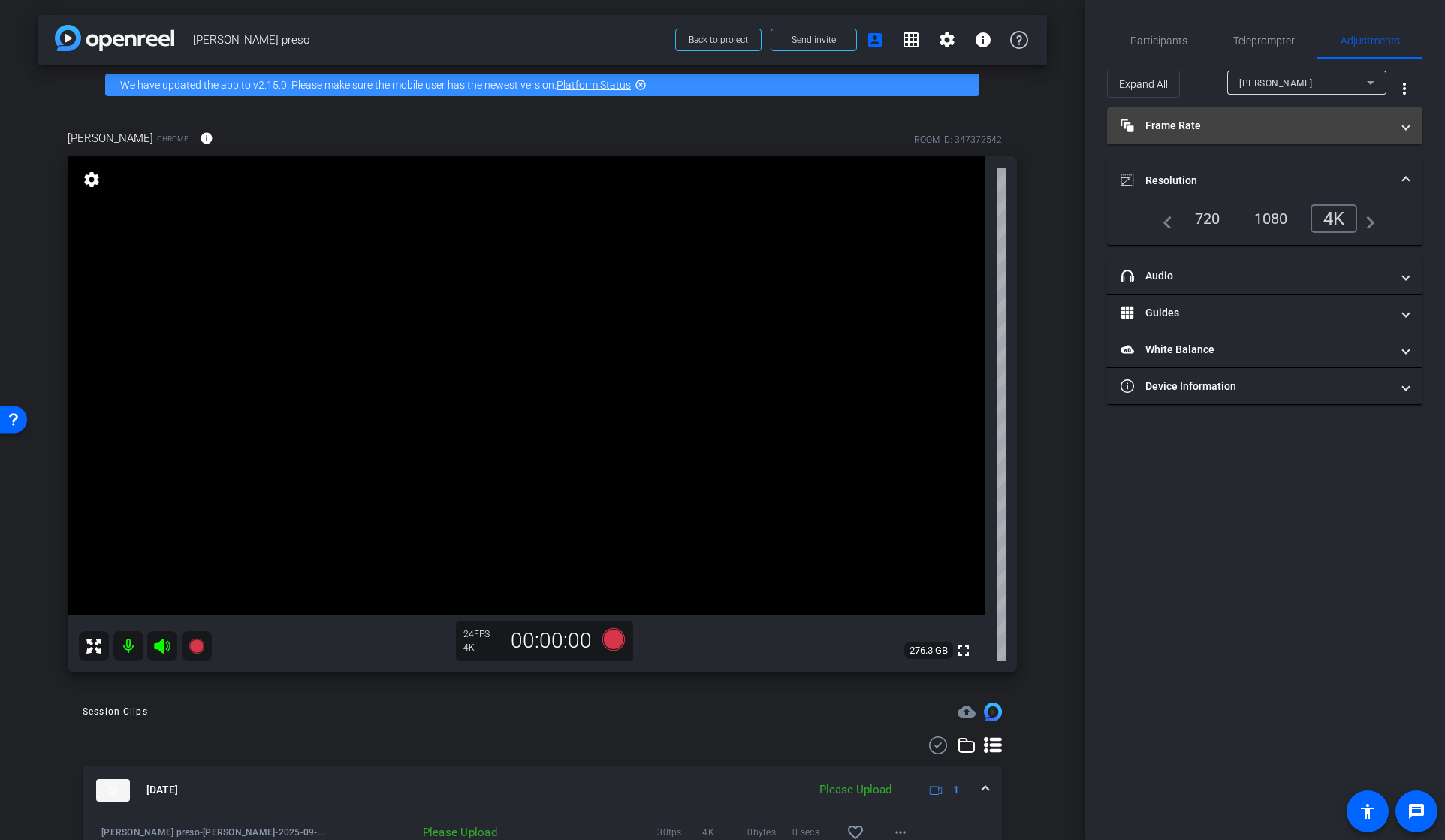
click at [1404, 126] on span at bounding box center [1406, 125] width 6 height 16
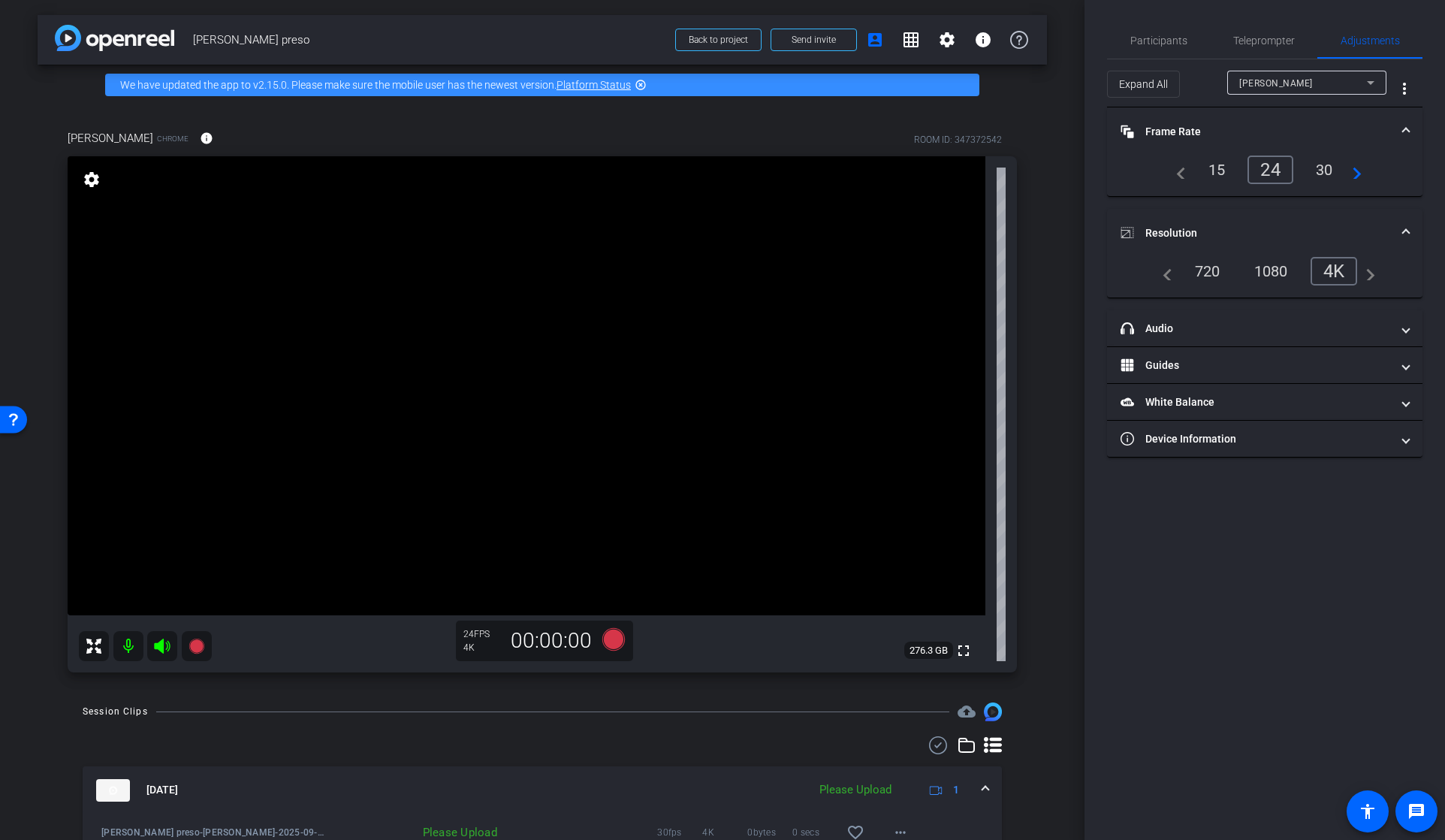
click at [1323, 166] on div "30" at bounding box center [1324, 169] width 39 height 25
click at [1403, 329] on span at bounding box center [1406, 328] width 6 height 16
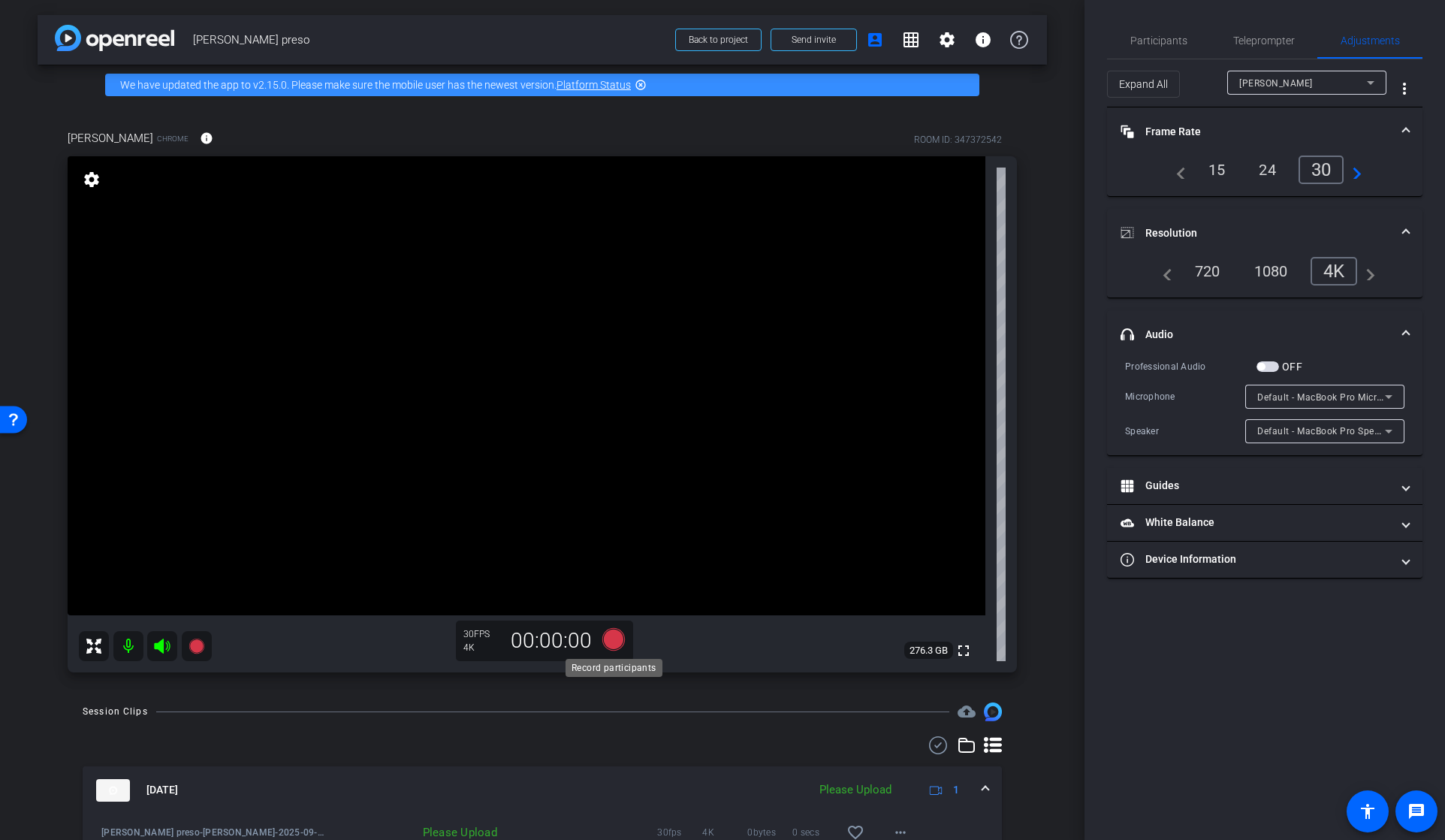
click at [610, 639] on icon at bounding box center [614, 639] width 23 height 23
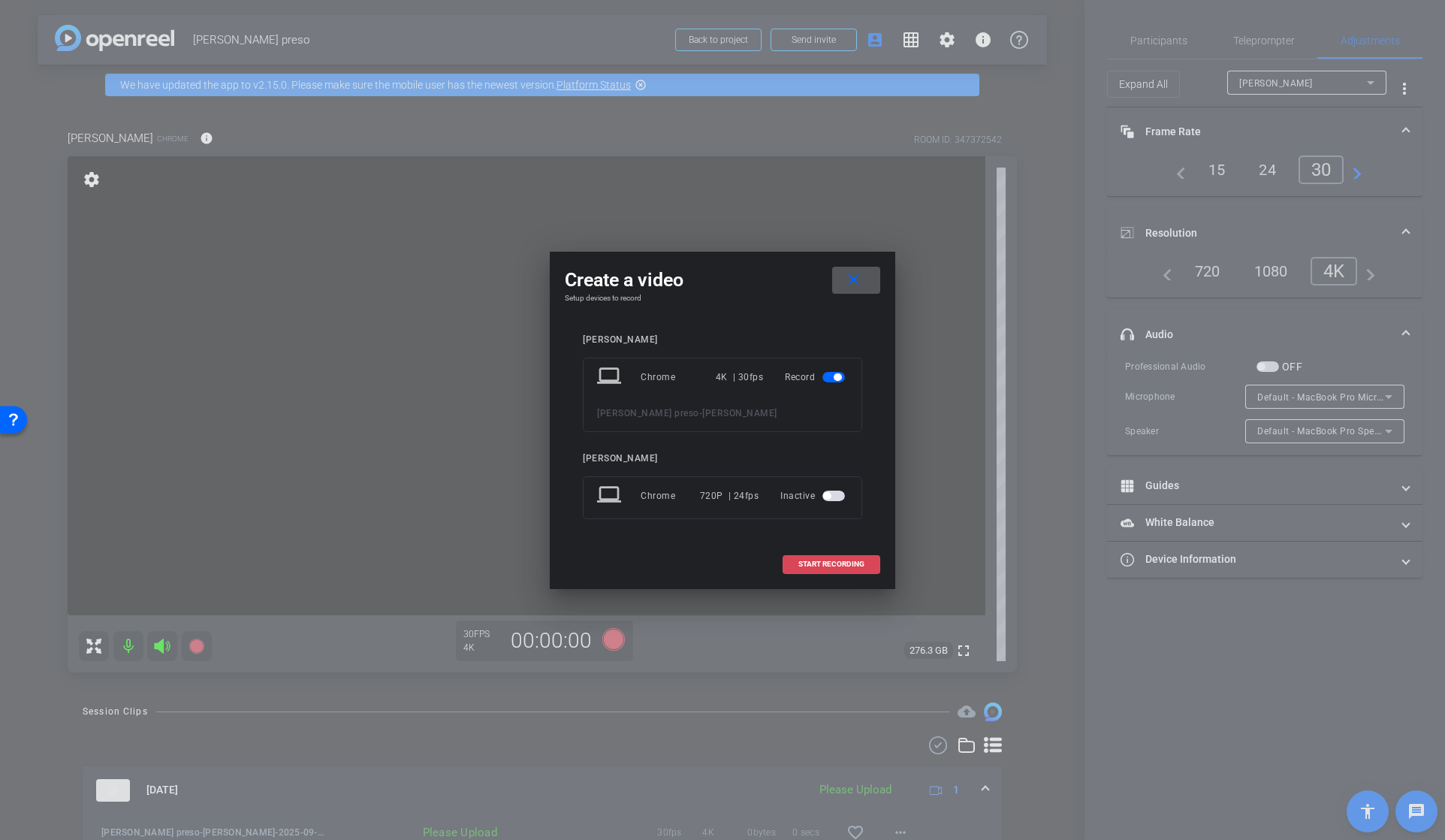
click at [824, 561] on span "START RECORDING" at bounding box center [831, 564] width 66 height 8
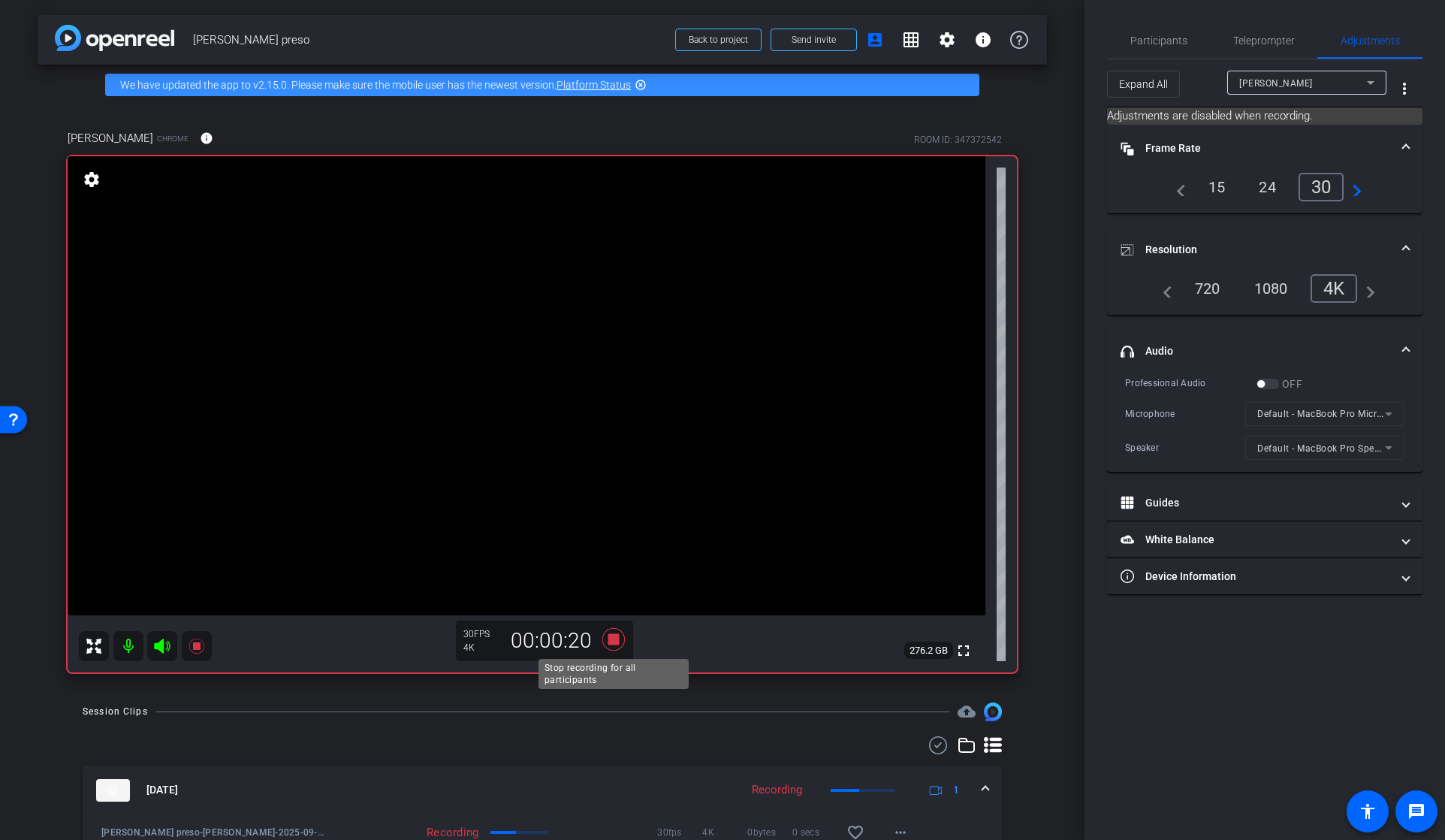
click at [613, 641] on icon at bounding box center [614, 639] width 23 height 23
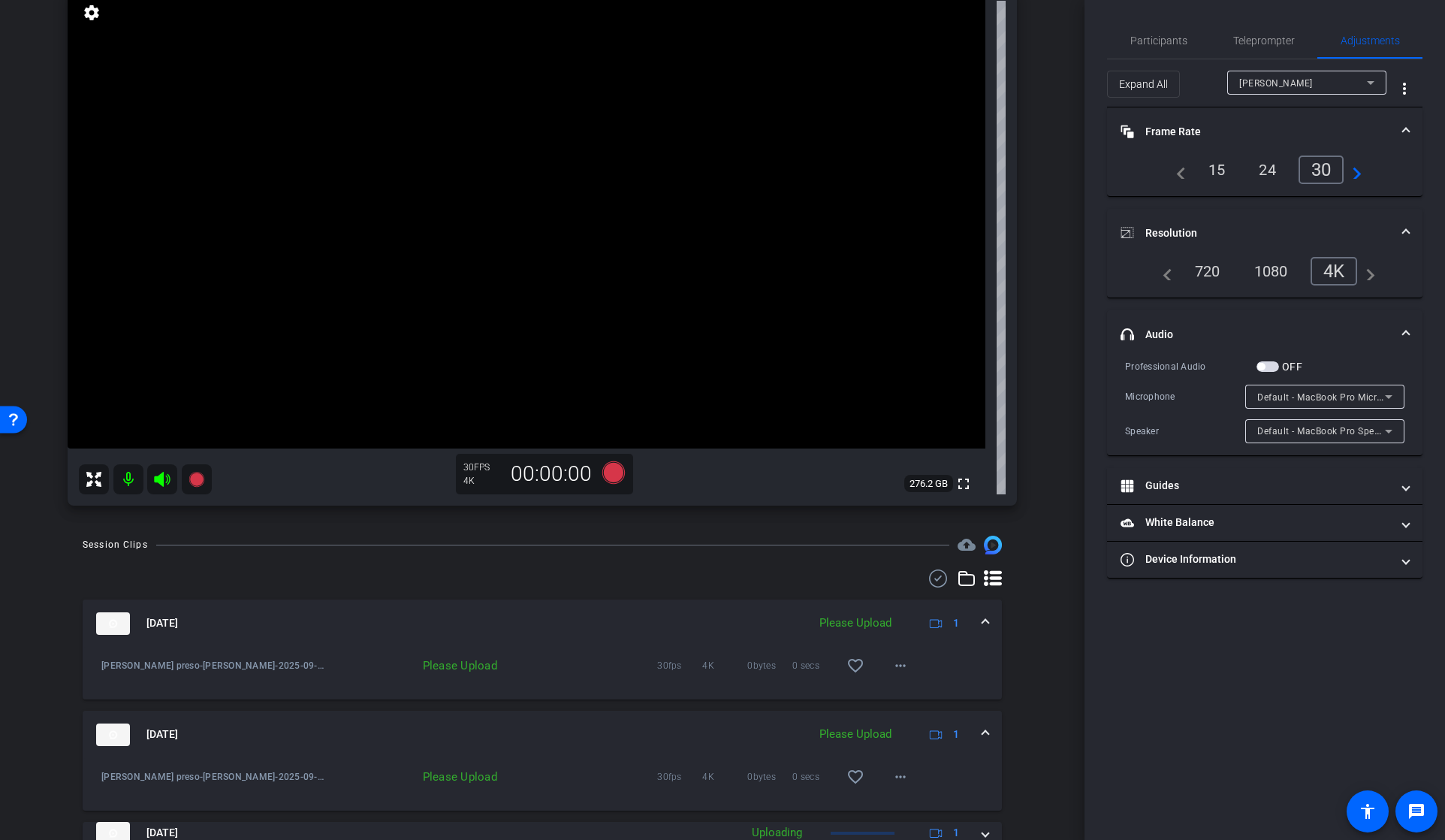
scroll to position [225, 0]
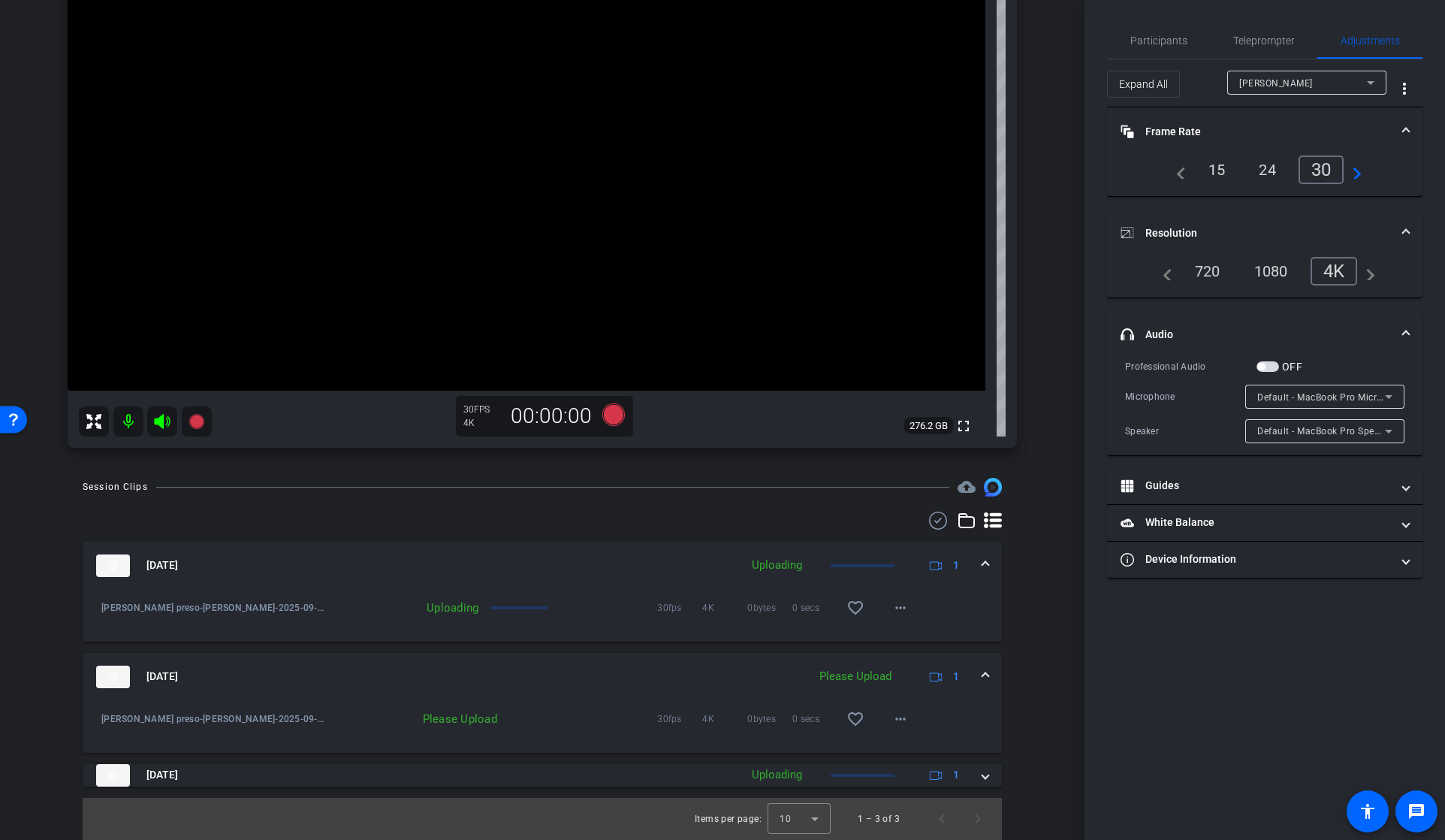
click at [160, 420] on icon at bounding box center [162, 421] width 16 height 15
click at [163, 421] on icon at bounding box center [162, 421] width 18 height 18
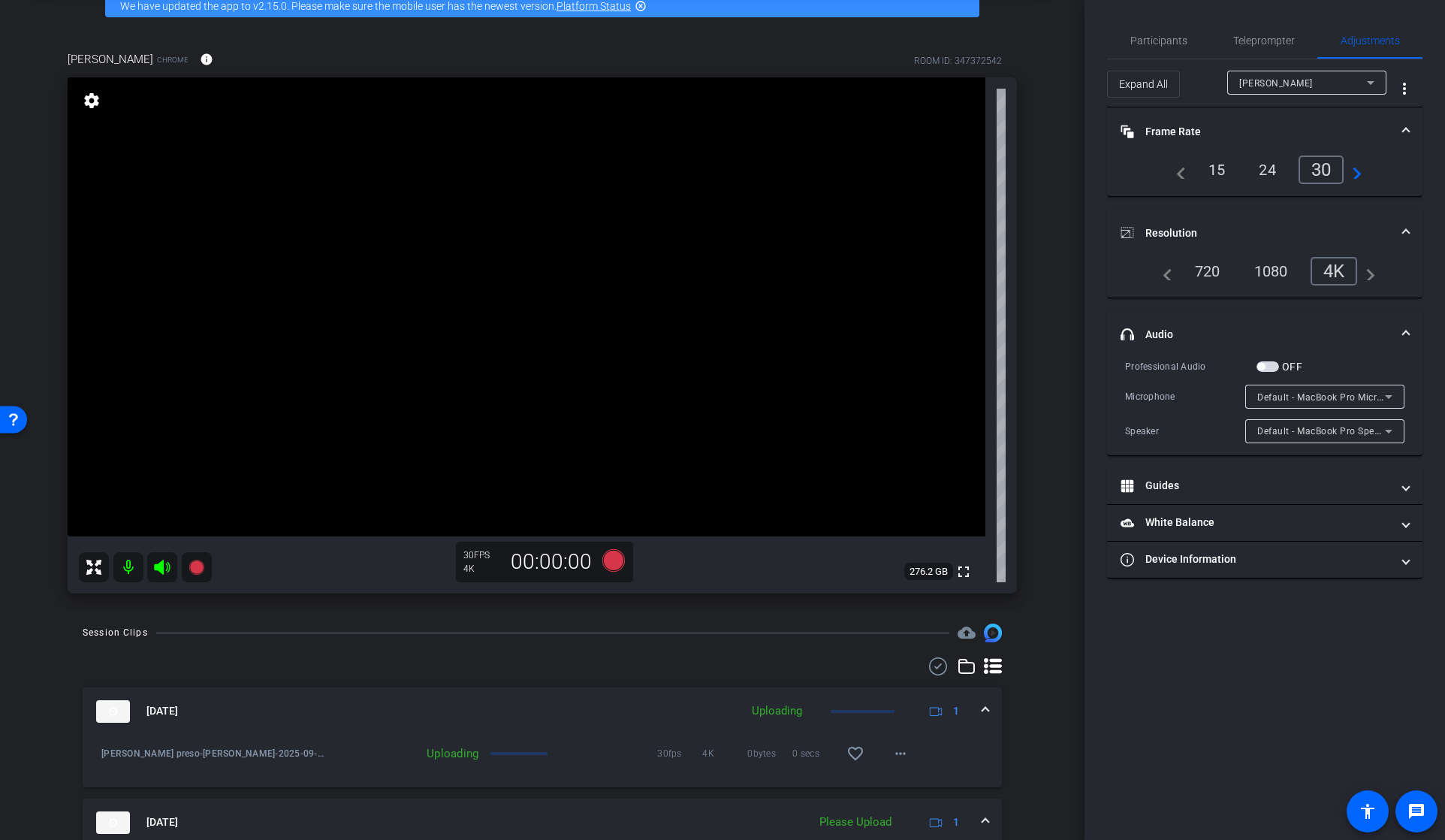
scroll to position [0, 0]
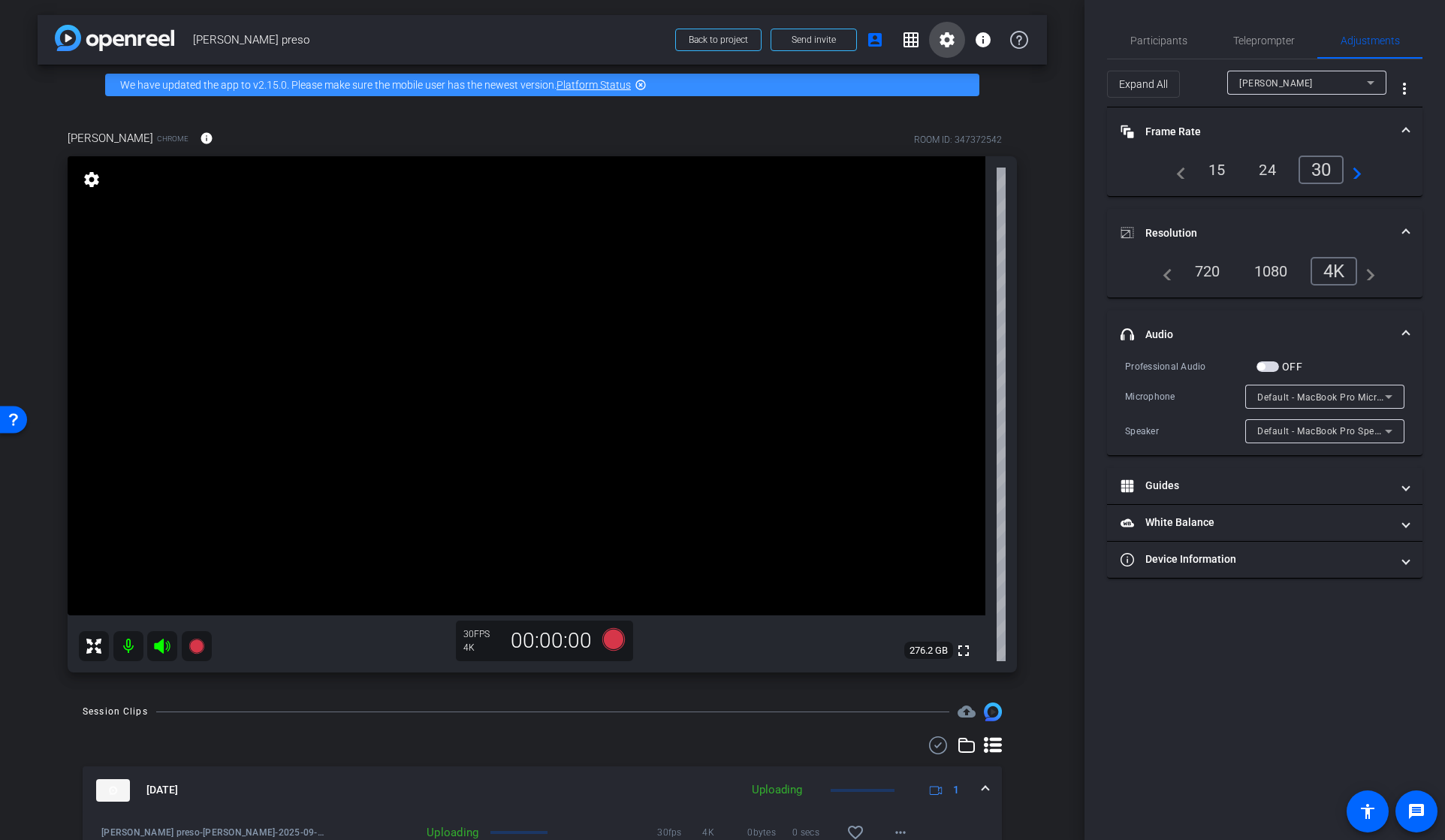
click at [951, 41] on mat-icon "settings" at bounding box center [946, 39] width 18 height 18
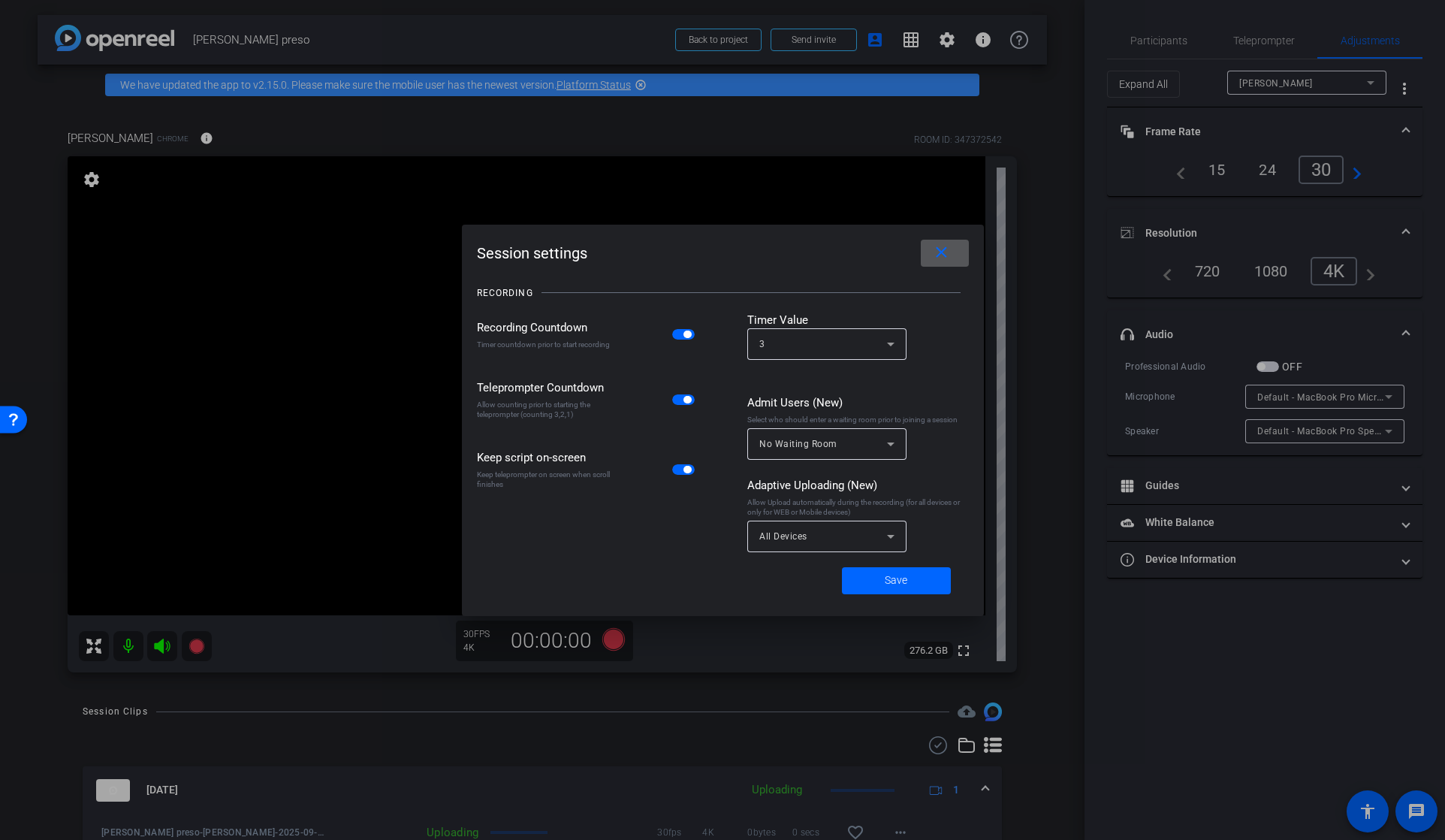
click at [912, 43] on div at bounding box center [722, 420] width 1445 height 840
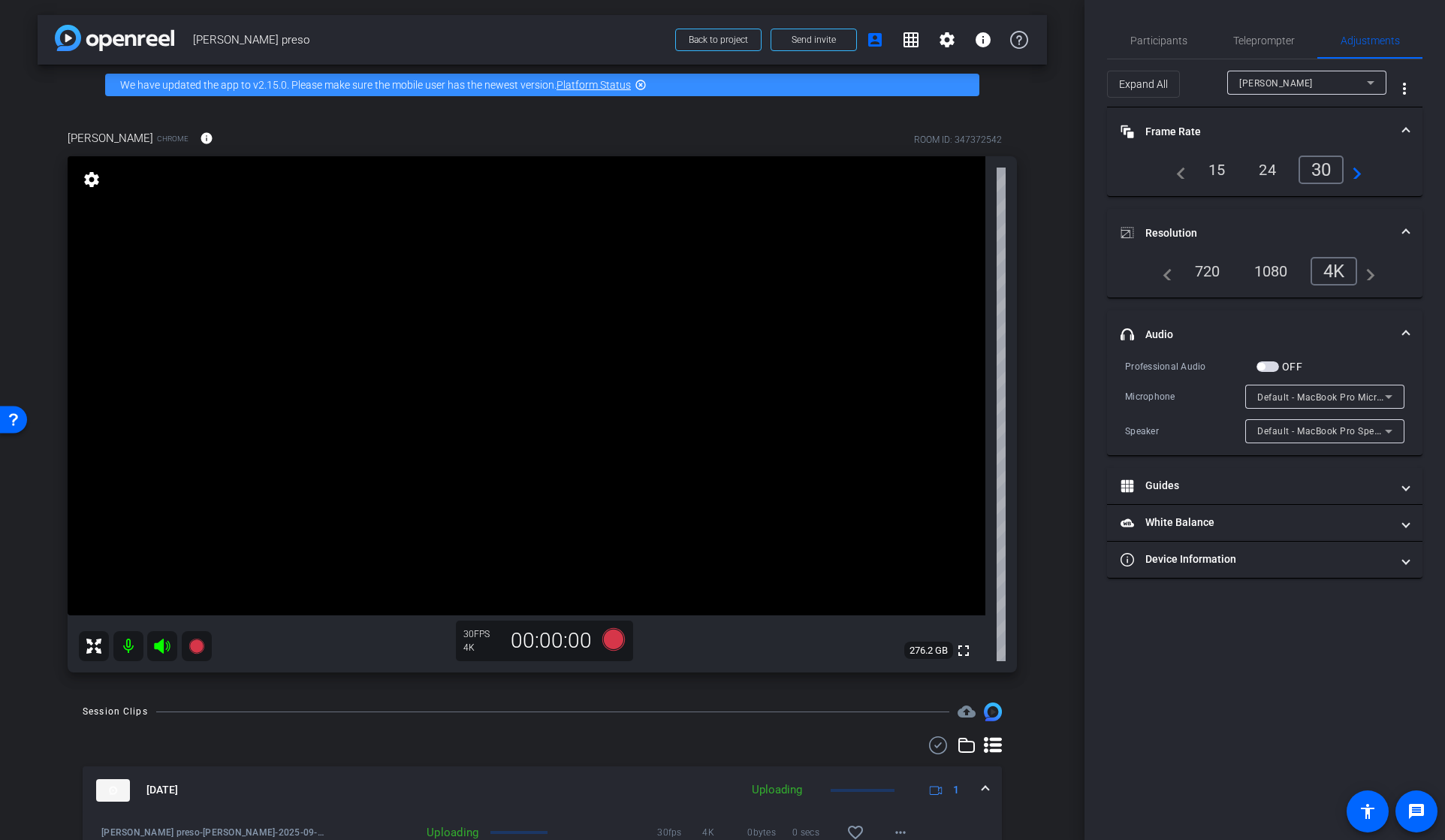
click at [156, 646] on icon at bounding box center [162, 646] width 16 height 15
click at [163, 645] on icon at bounding box center [162, 646] width 18 height 18
click at [951, 38] on mat-icon "settings" at bounding box center [946, 39] width 18 height 18
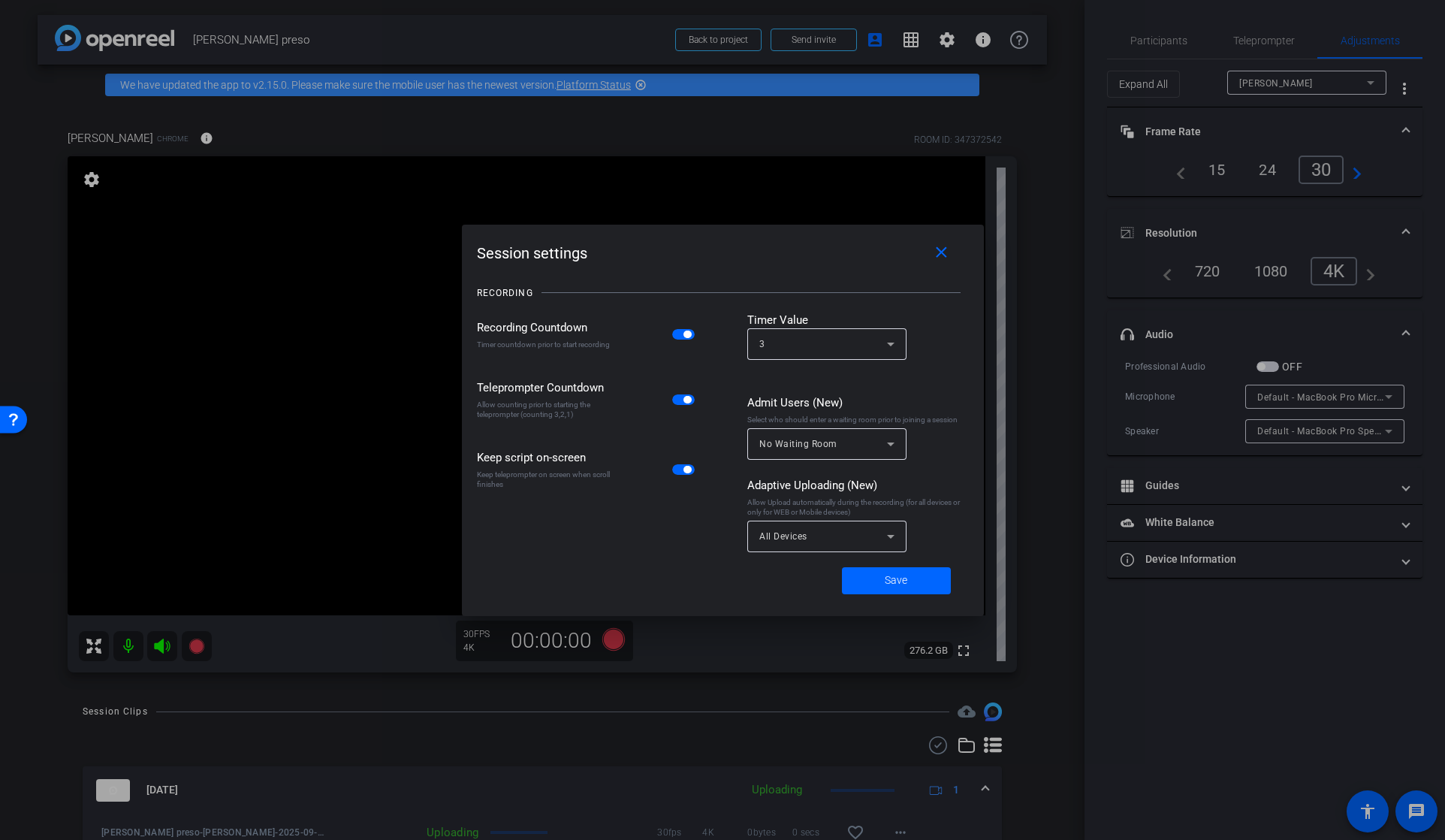
click at [1056, 92] on div at bounding box center [722, 420] width 1445 height 840
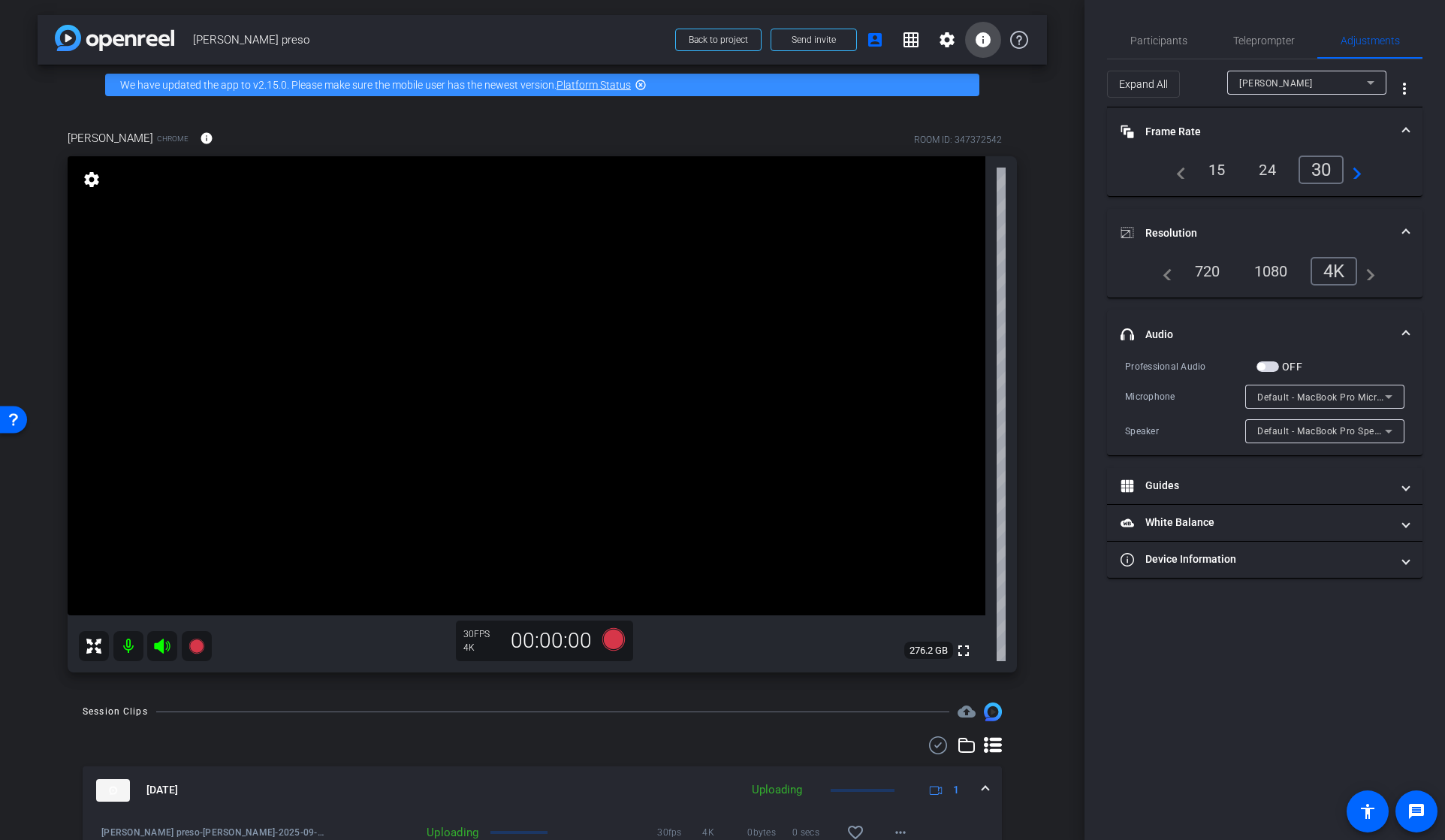
click at [988, 40] on mat-icon "info" at bounding box center [983, 39] width 18 height 18
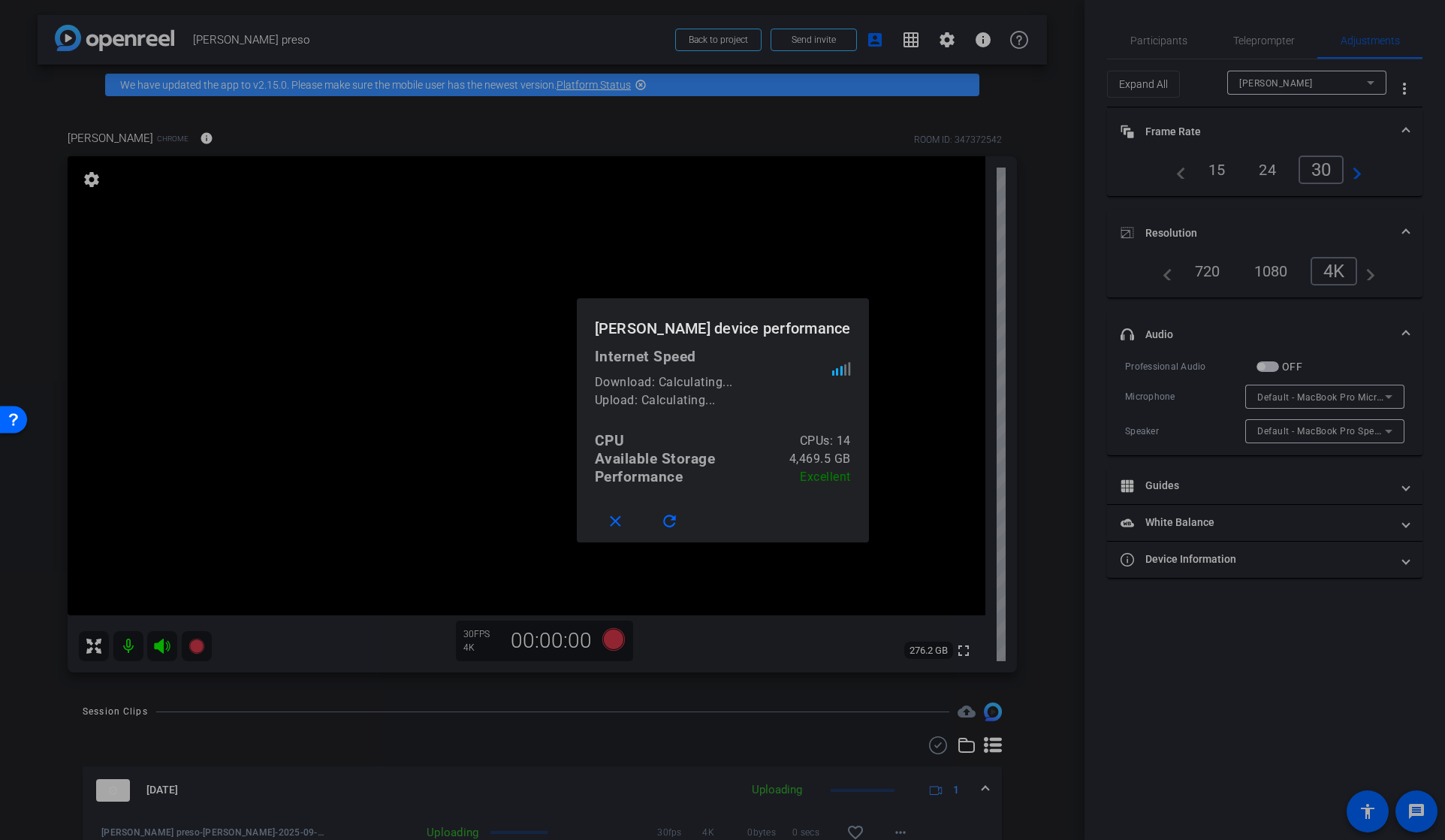
click at [1069, 37] on div at bounding box center [722, 420] width 1445 height 840
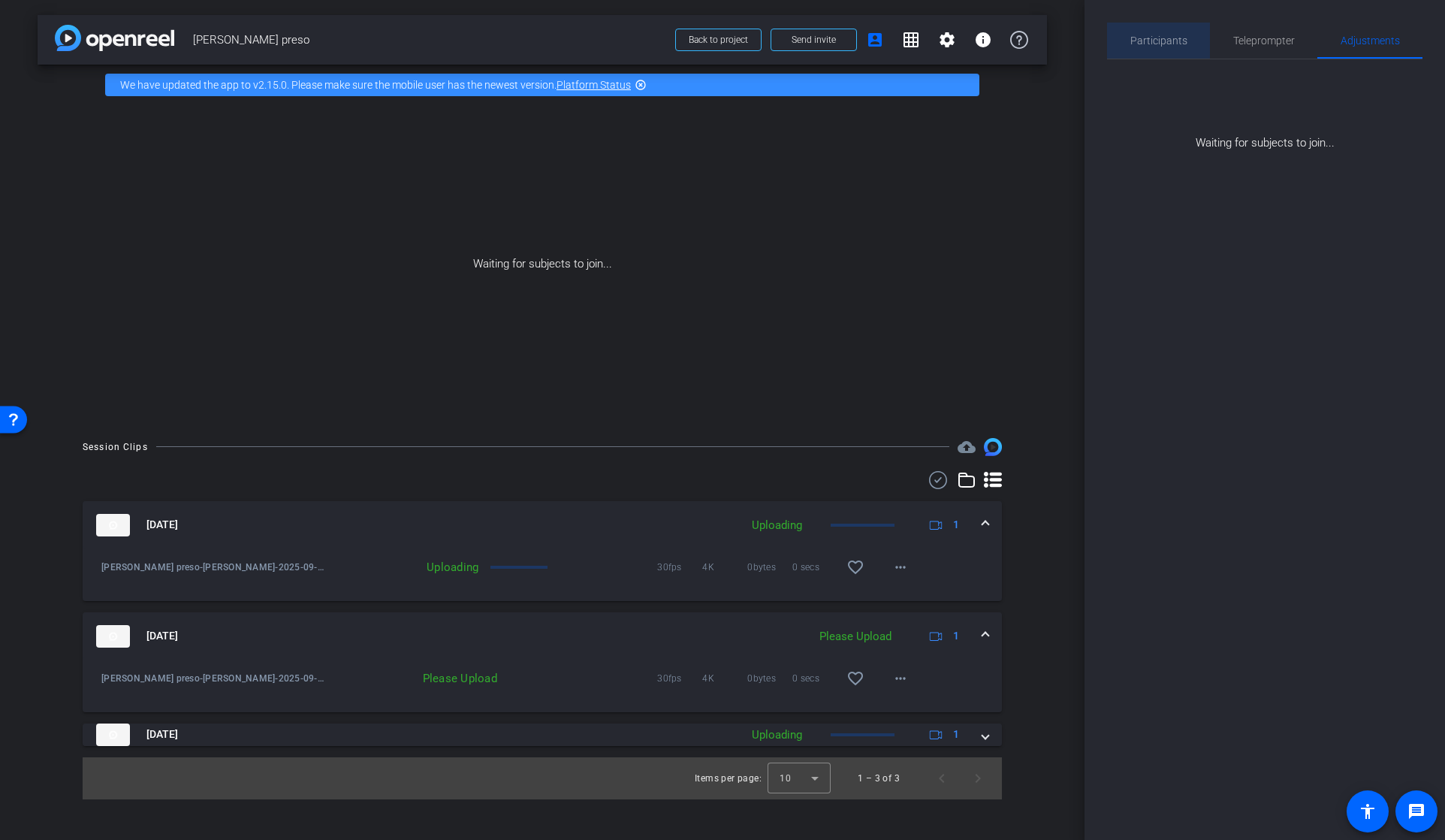
click at [1170, 41] on span "Participants" at bounding box center [1158, 40] width 57 height 10
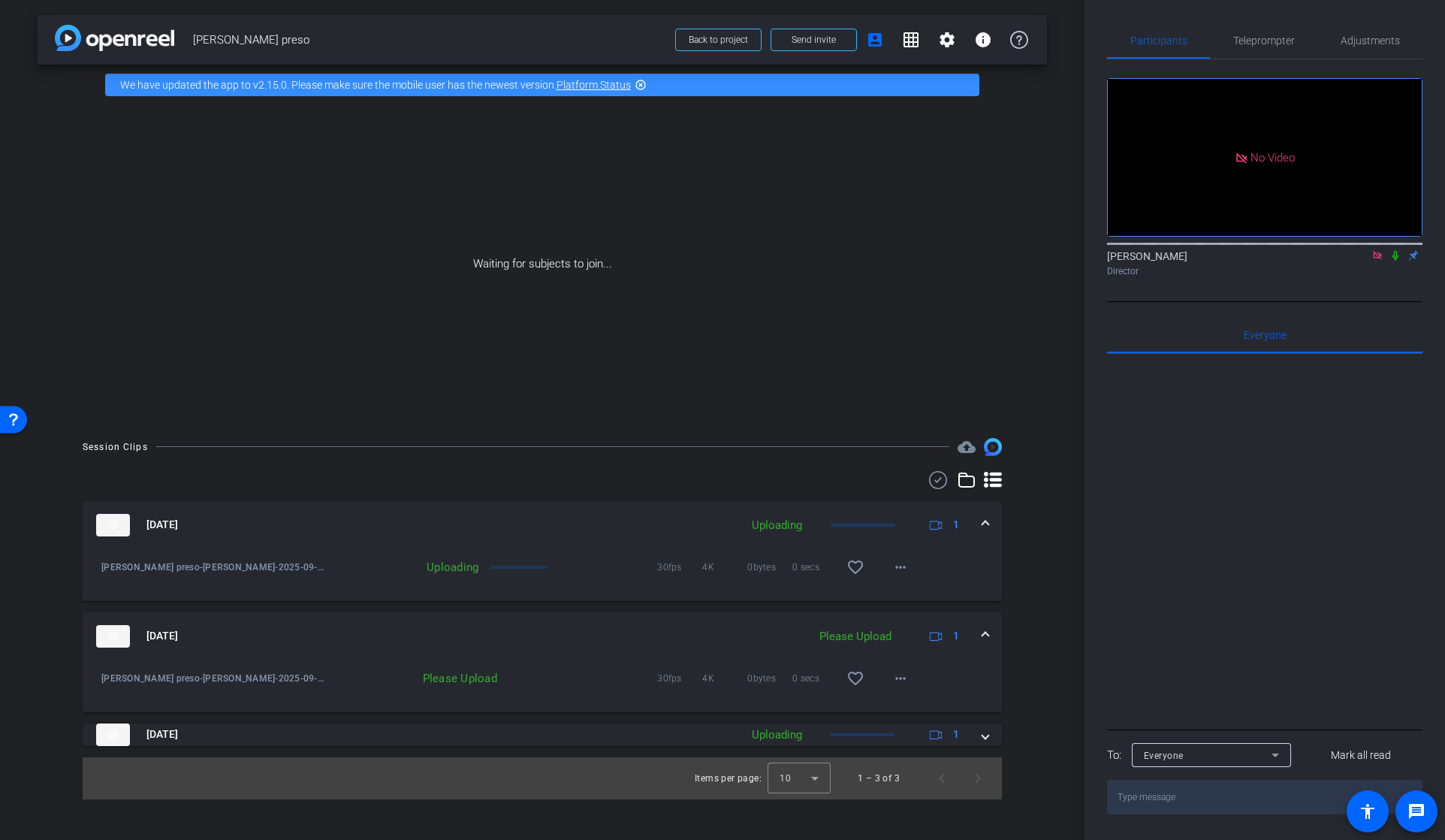
click at [1377, 250] on icon at bounding box center [1376, 255] width 12 height 10
click at [1362, 260] on icon at bounding box center [1359, 255] width 12 height 10
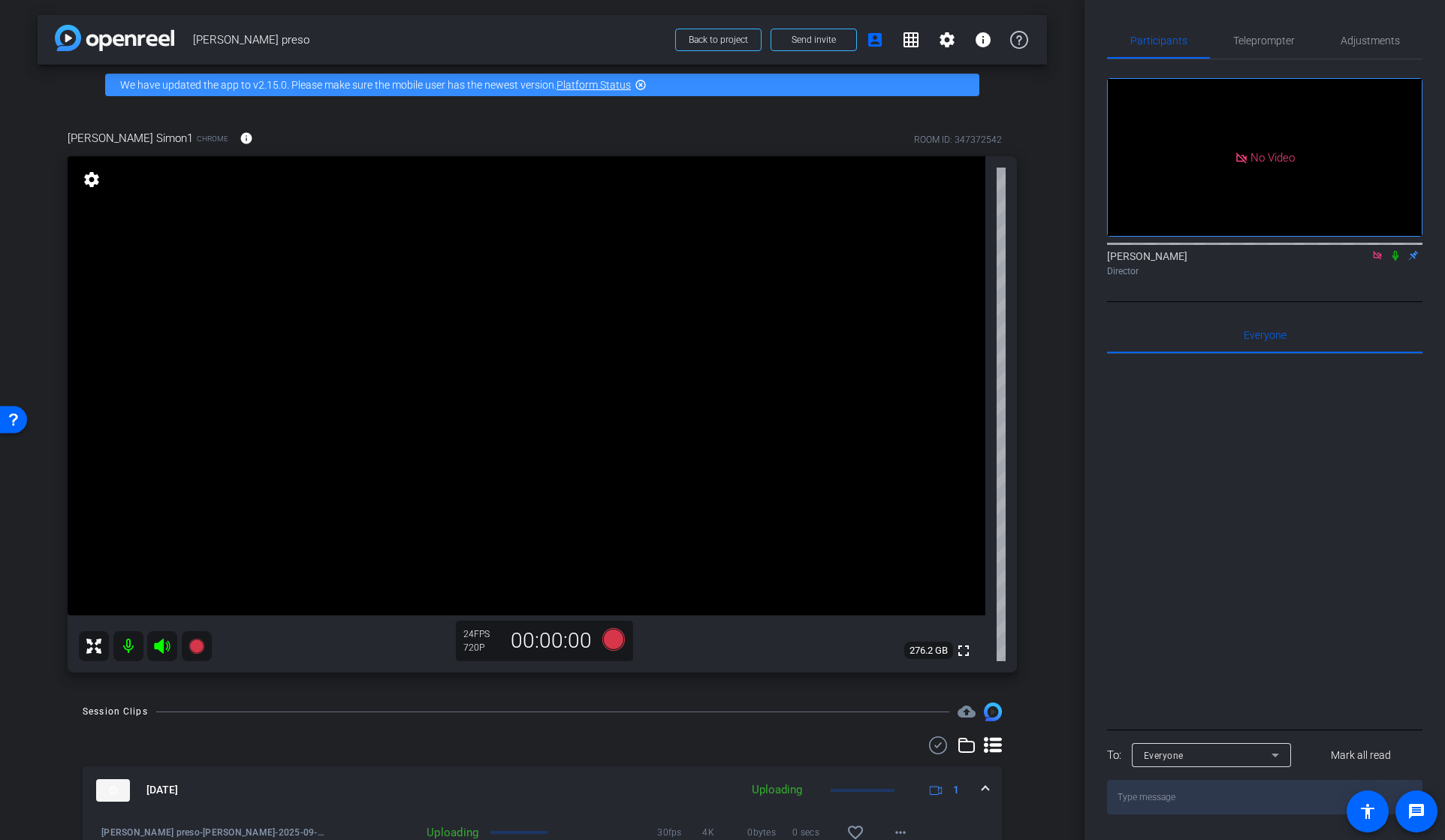
click at [1375, 259] on icon at bounding box center [1376, 255] width 8 height 8
click at [1377, 257] on icon at bounding box center [1376, 255] width 12 height 10
click at [1359, 258] on icon at bounding box center [1359, 255] width 12 height 10
click at [1396, 259] on icon at bounding box center [1395, 256] width 8 height 9
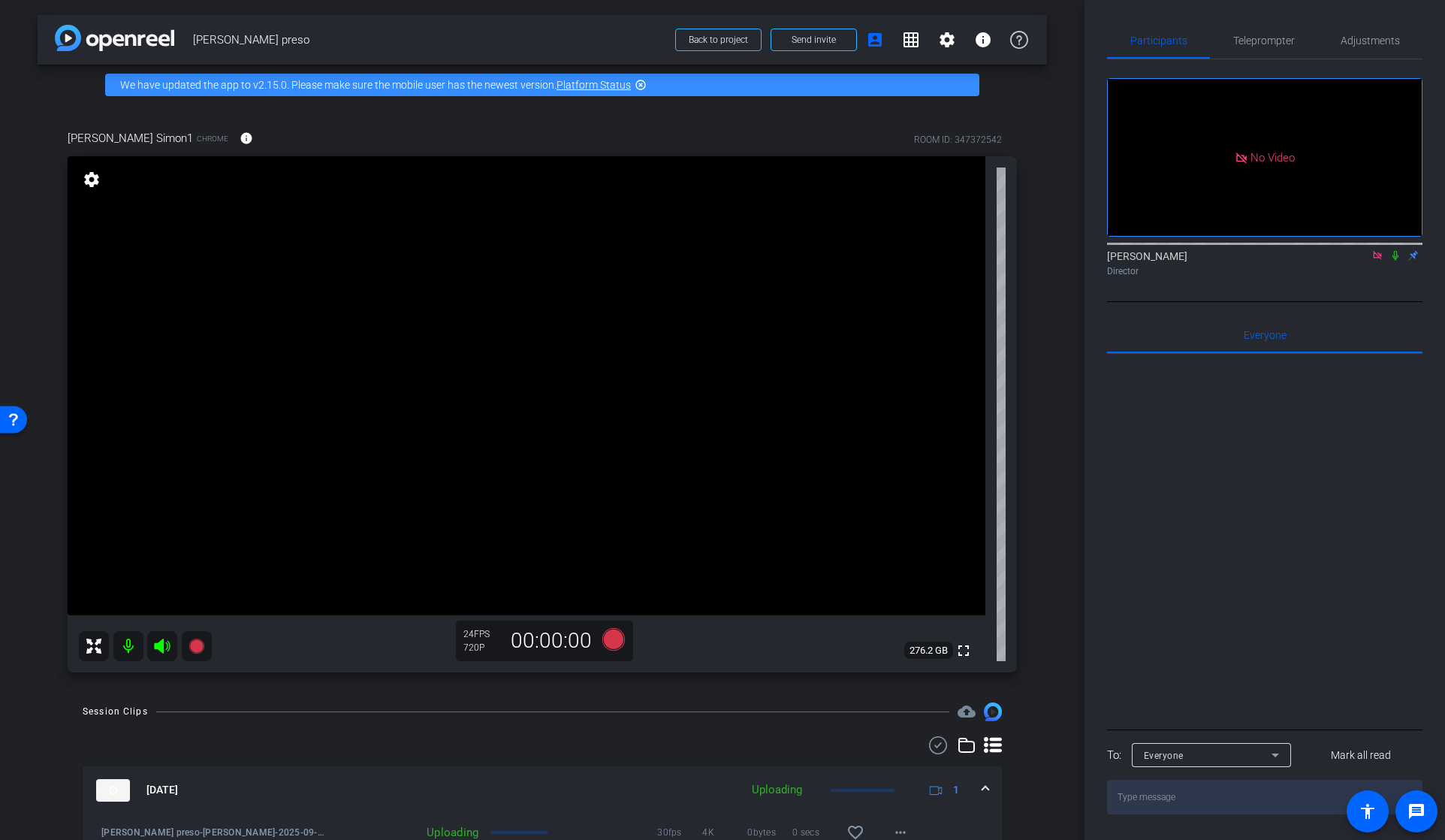
click at [1397, 257] on icon at bounding box center [1395, 255] width 12 height 10
click at [1395, 257] on icon at bounding box center [1395, 255] width 12 height 10
click at [1392, 257] on icon at bounding box center [1395, 255] width 12 height 10
click at [1396, 257] on icon at bounding box center [1395, 256] width 8 height 9
click at [1392, 259] on icon at bounding box center [1395, 256] width 6 height 9
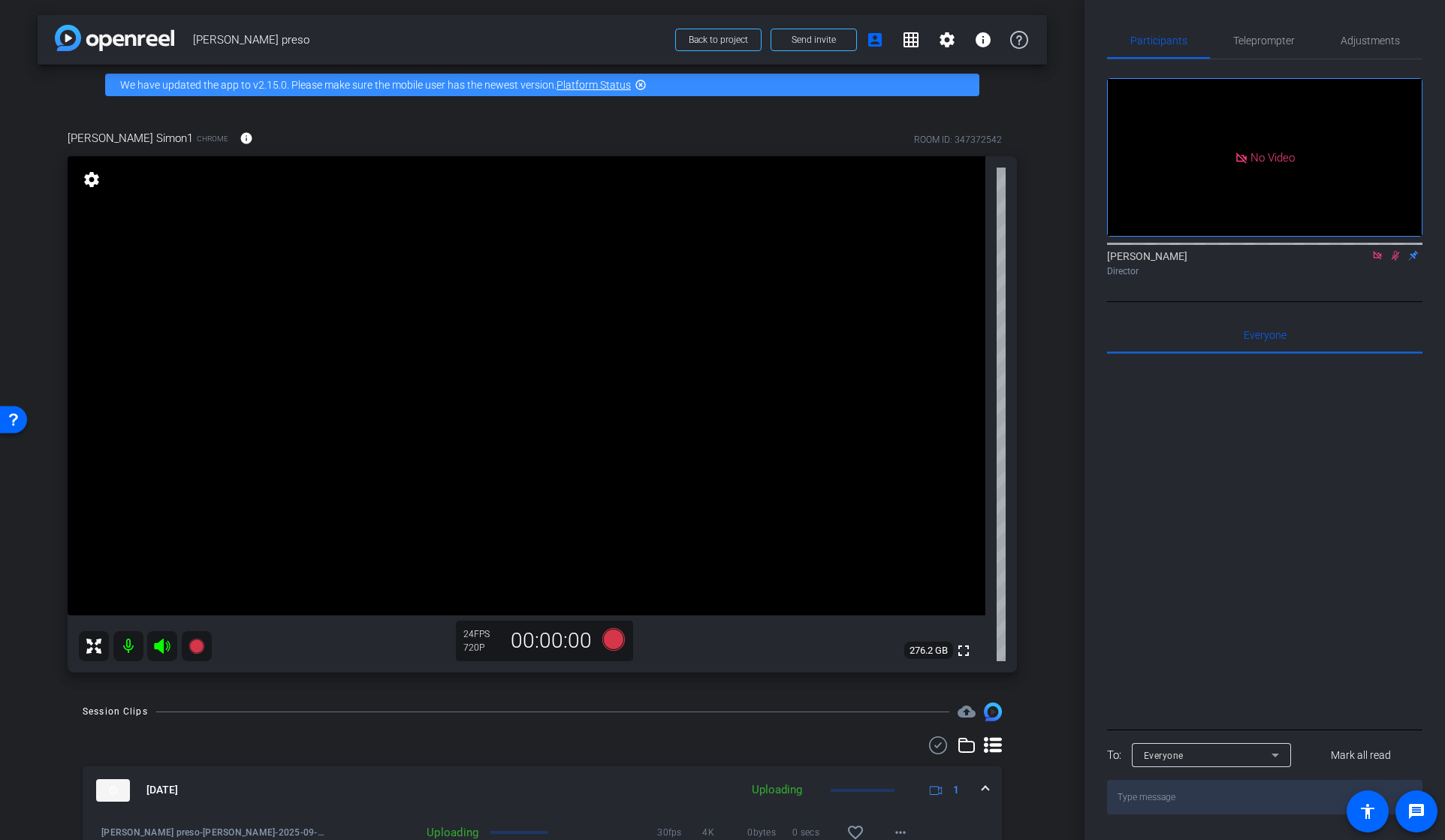
click at [1400, 257] on icon at bounding box center [1395, 255] width 12 height 10
click at [1396, 257] on icon at bounding box center [1395, 256] width 6 height 9
click at [1399, 258] on icon at bounding box center [1395, 255] width 12 height 10
click at [1391, 257] on icon at bounding box center [1395, 255] width 12 height 10
click at [1398, 257] on icon at bounding box center [1395, 255] width 12 height 10
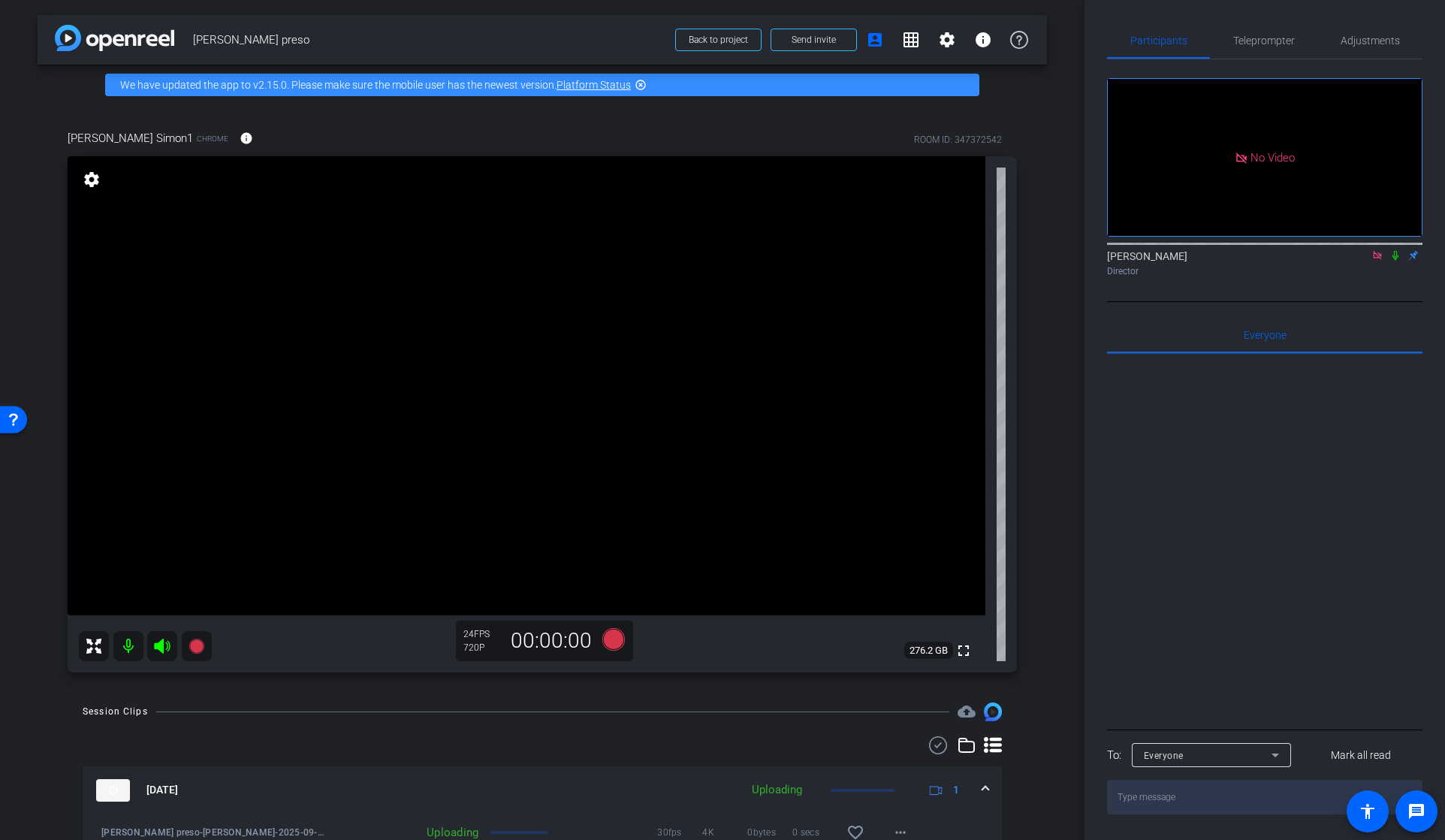
click at [1379, 258] on icon at bounding box center [1376, 255] width 12 height 10
click at [1359, 258] on icon at bounding box center [1359, 255] width 12 height 10
click at [1377, 257] on icon at bounding box center [1376, 255] width 12 height 10
